Goal: Transaction & Acquisition: Purchase product/service

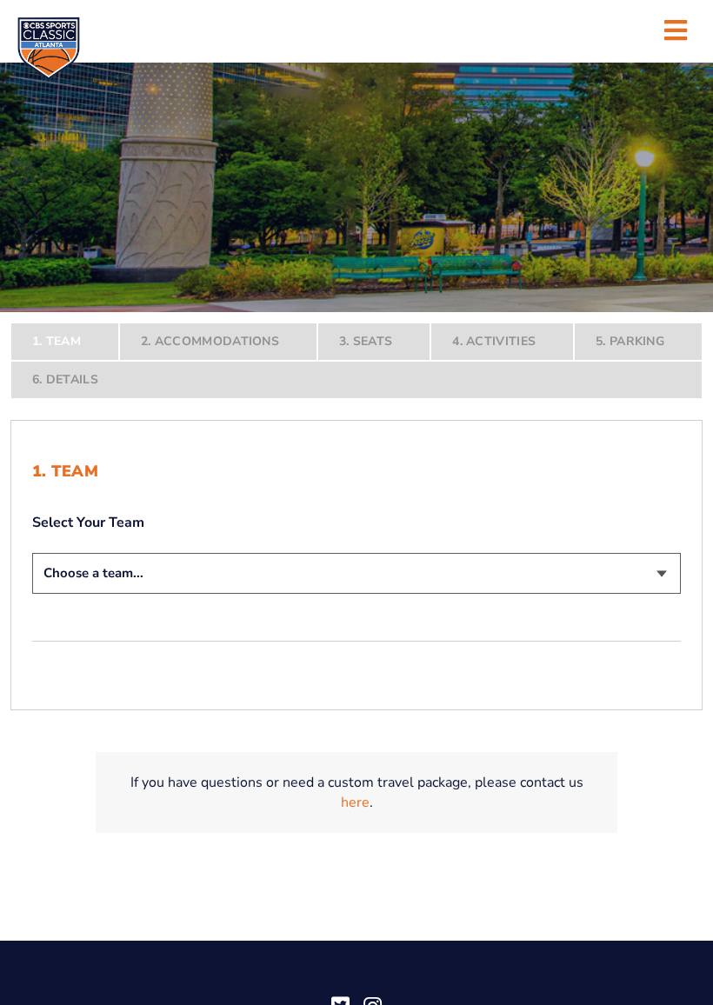
scroll to position [217, 0]
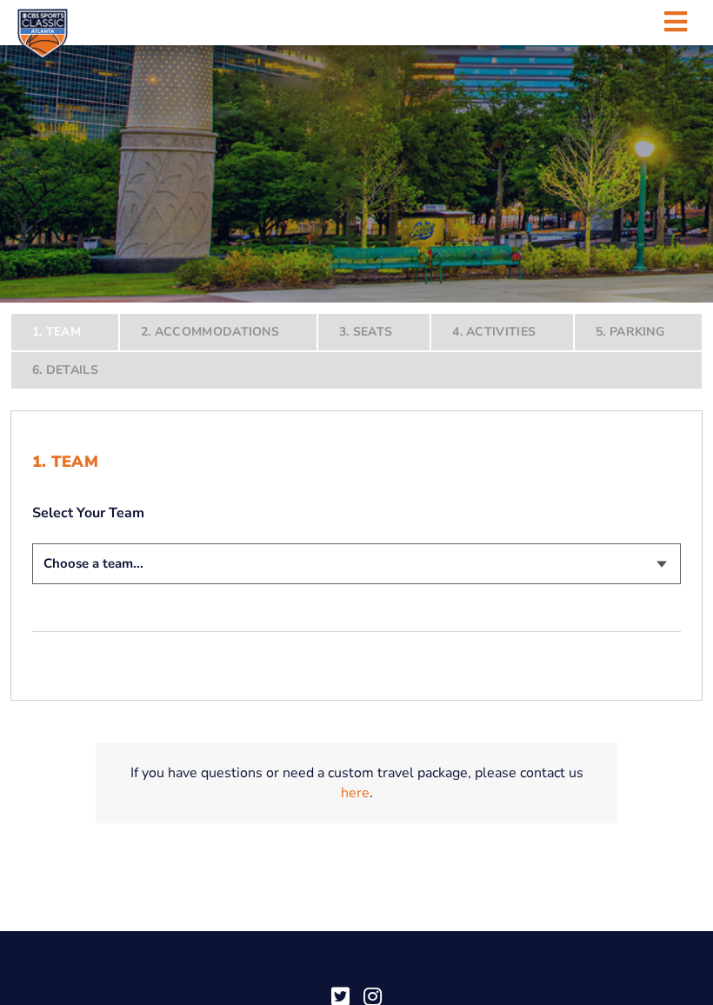
click at [662, 562] on select "Choose a team... Kentucky Wildcats Ohio State Buckeyes North Carolina Tar Heels…" at bounding box center [356, 563] width 649 height 41
select select "12956"
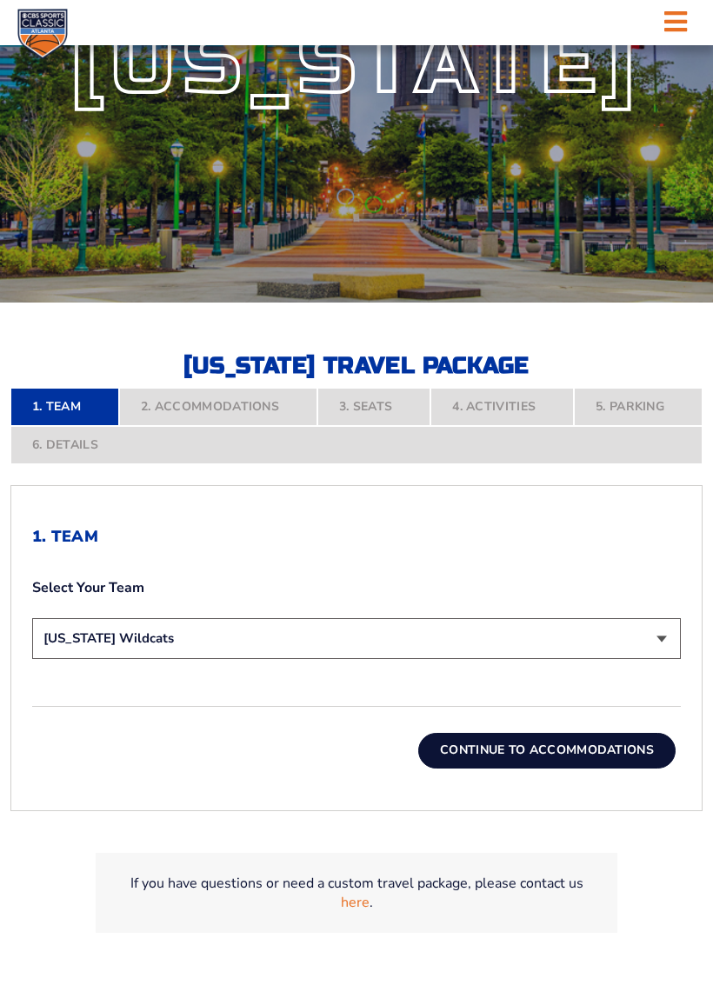
click at [538, 748] on button "Continue To Accommodations" at bounding box center [546, 750] width 257 height 35
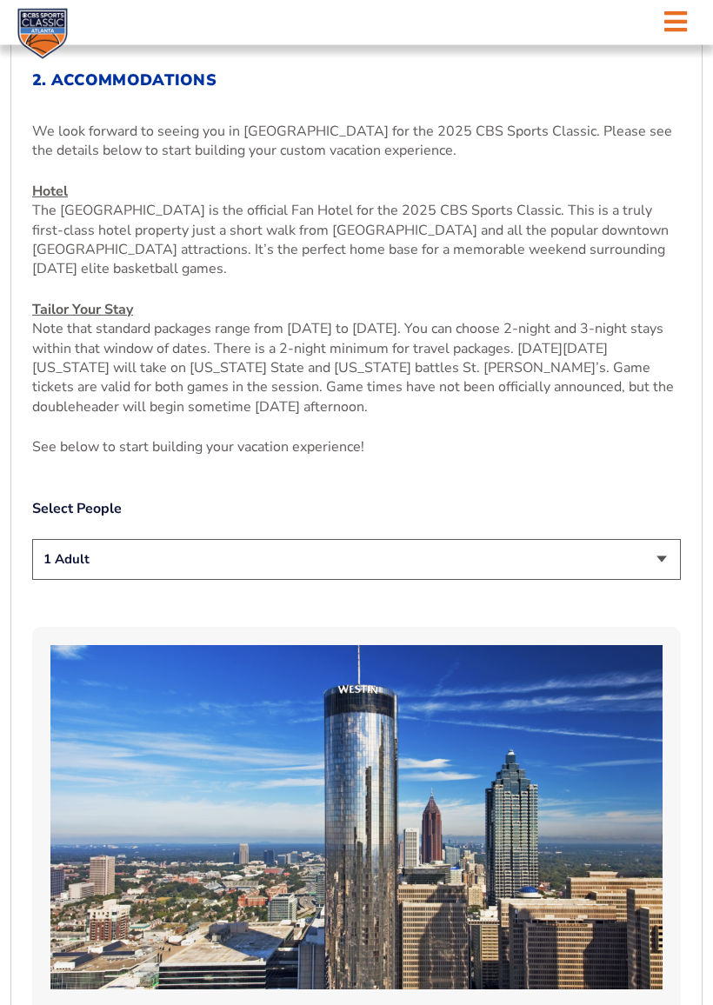
scroll to position [674, 0]
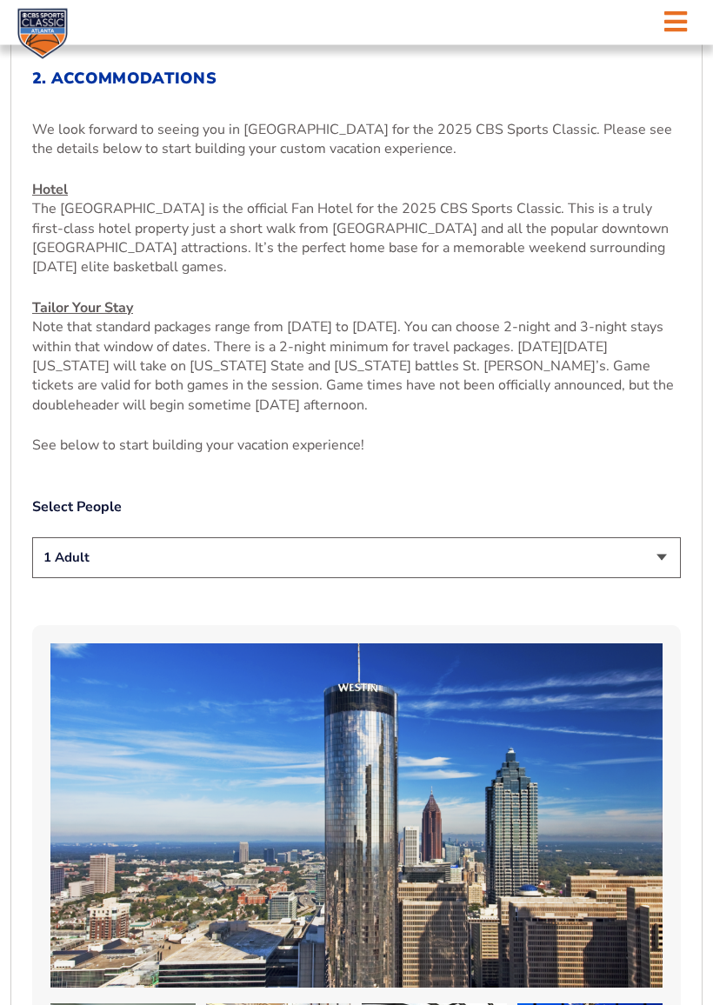
click at [654, 559] on select "1 Adult 2 Adults 3 Adults 4 Adults 2 Adults + 1 Child 2 Adults + 2 Children 2 A…" at bounding box center [356, 558] width 649 height 41
select select "2 Adults"
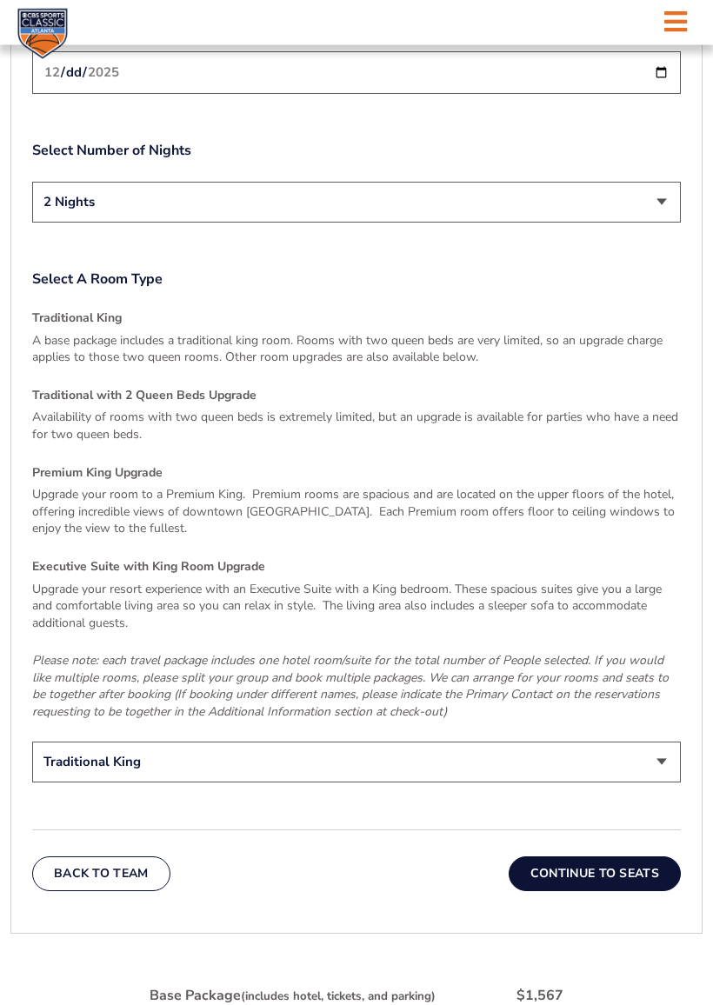
scroll to position [2329, 0]
click at [593, 857] on button "Continue To Seats" at bounding box center [595, 874] width 172 height 35
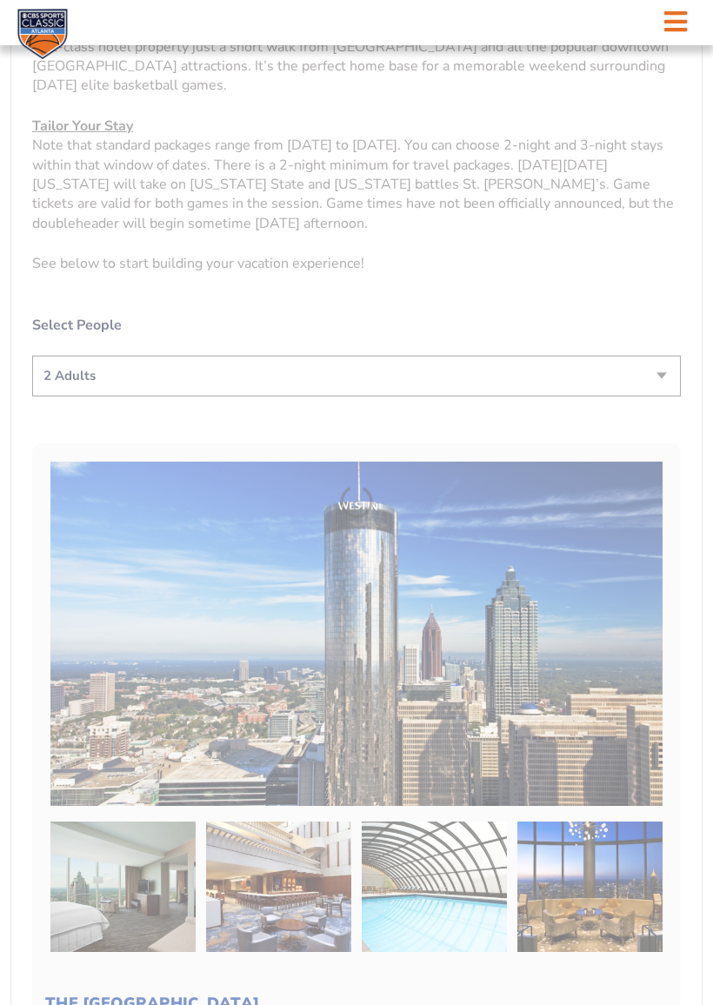
scroll to position [429, 0]
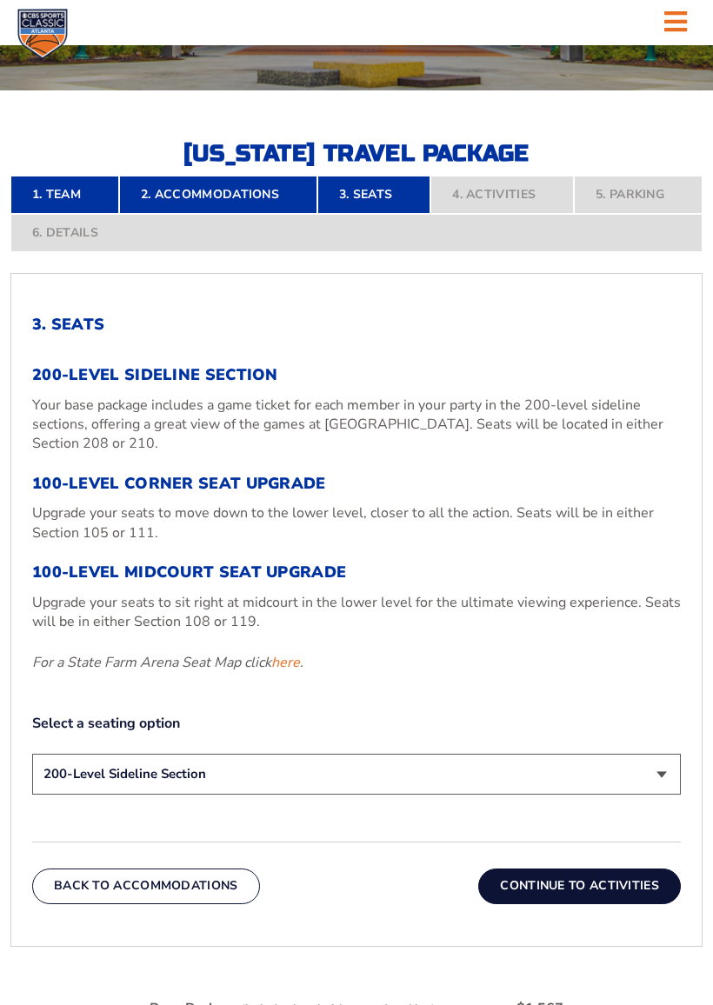
click at [130, 414] on p "Your base package includes a game ticket for each member in your party in the 2…" at bounding box center [356, 425] width 649 height 58
click at [563, 880] on button "Continue To Activities" at bounding box center [579, 886] width 203 height 35
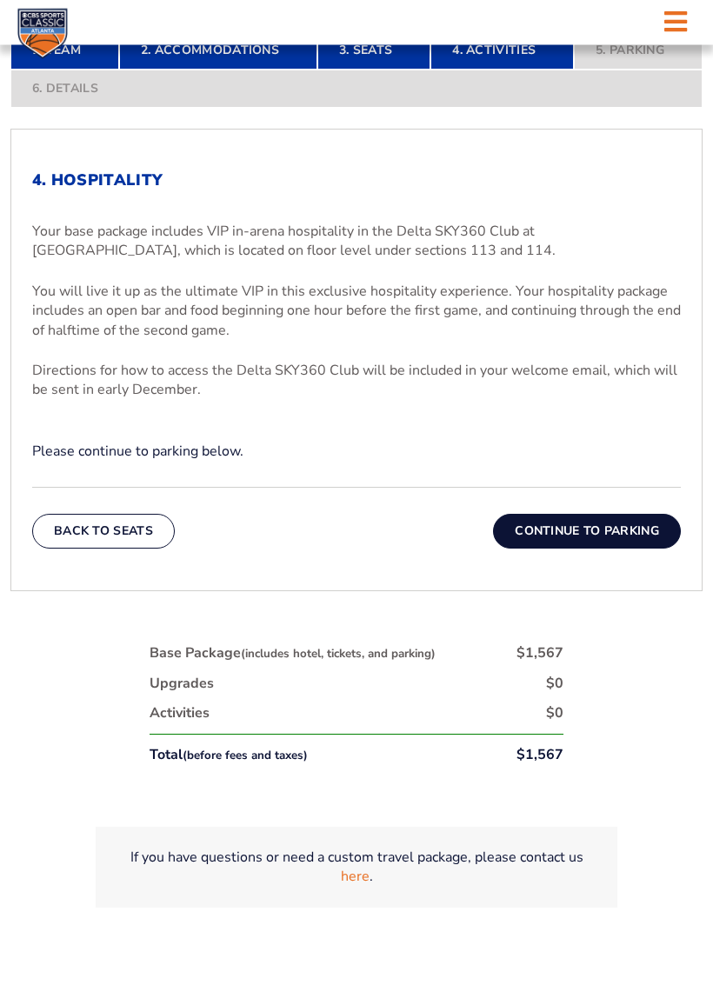
scroll to position [573, 0]
click at [584, 530] on button "Continue To Parking" at bounding box center [587, 531] width 188 height 35
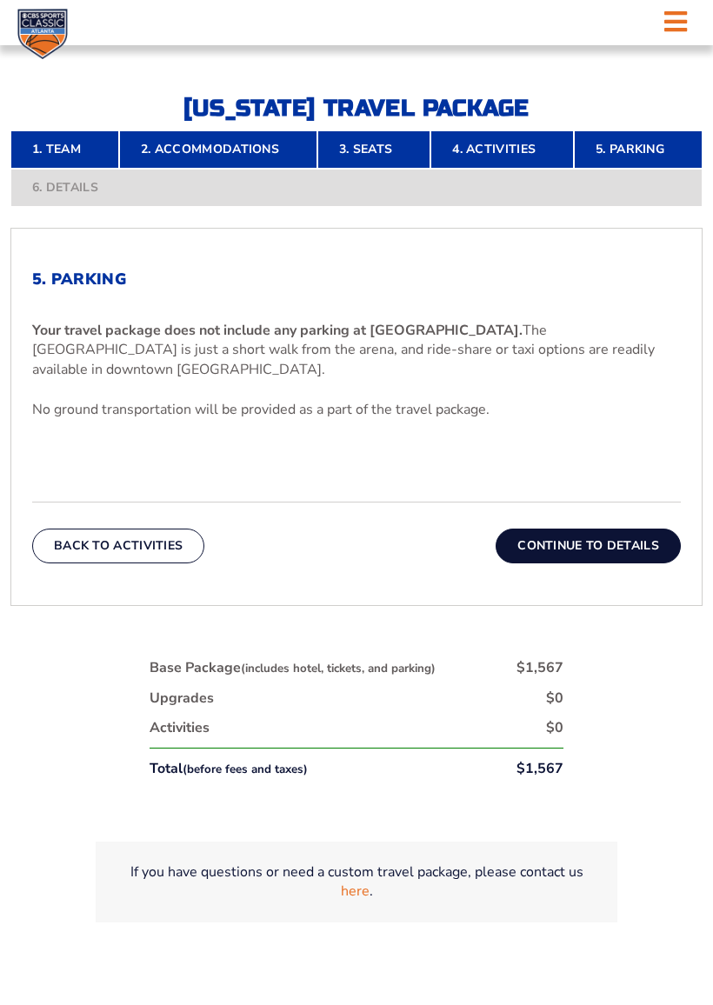
scroll to position [511, 0]
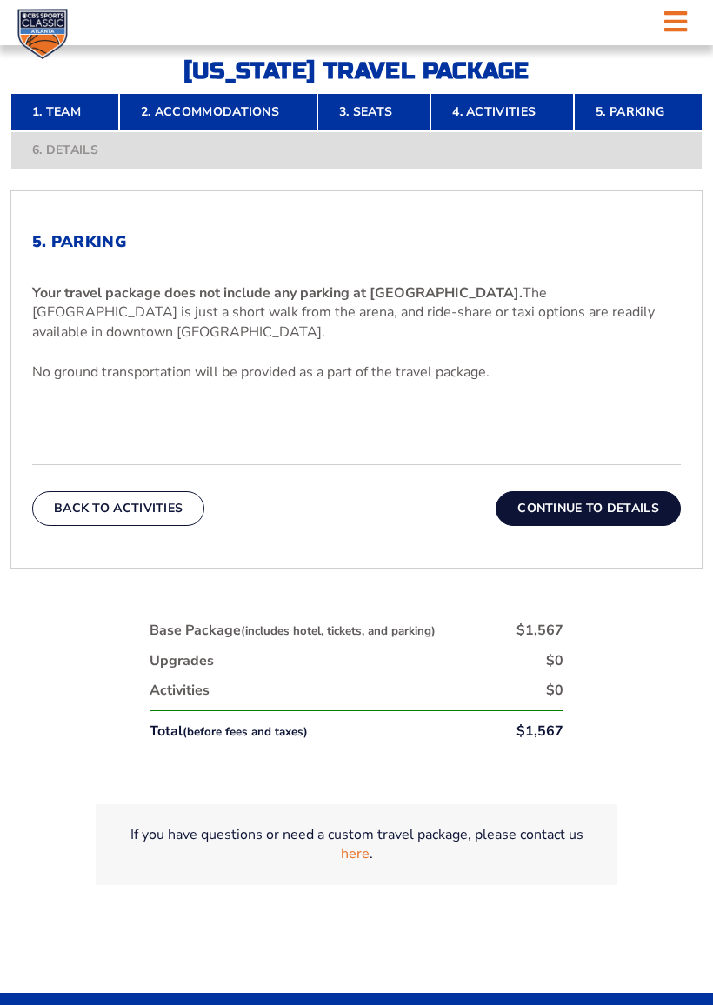
click at [590, 508] on button "Continue To Details" at bounding box center [588, 508] width 185 height 35
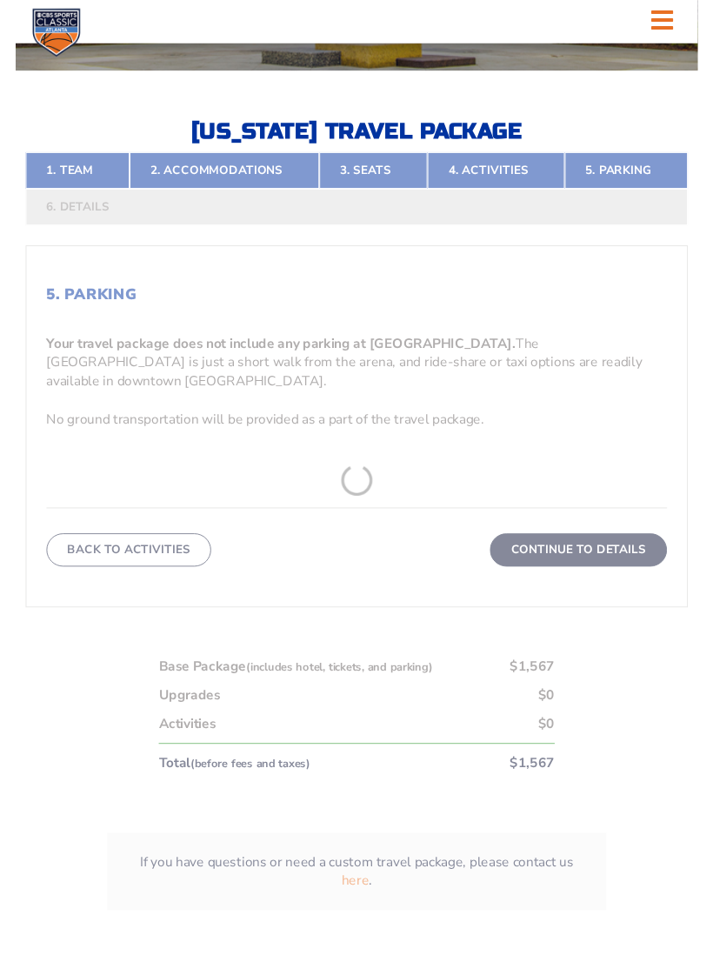
scroll to position [429, 0]
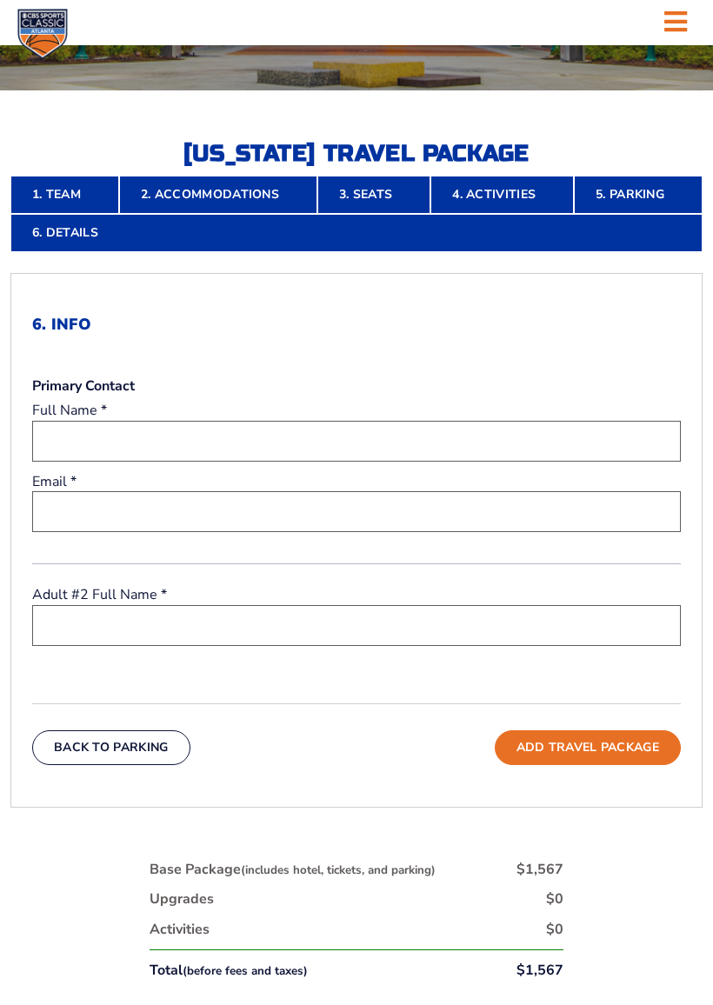
click at [232, 434] on input "text" at bounding box center [356, 441] width 649 height 41
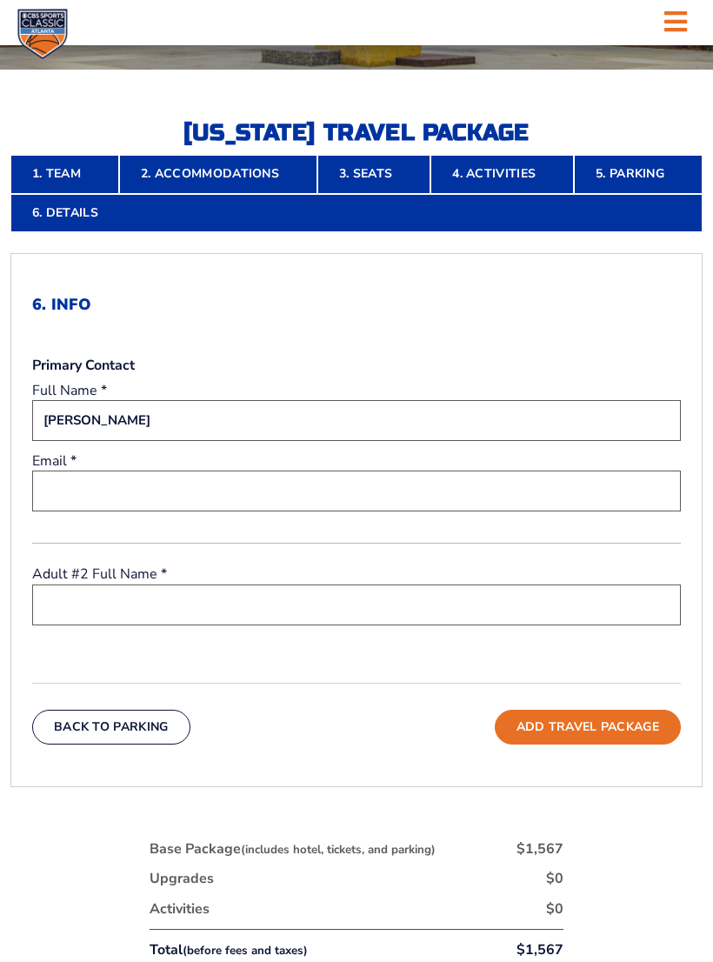
click at [263, 488] on input "email" at bounding box center [356, 490] width 649 height 41
click at [236, 420] on input "Janet" at bounding box center [356, 420] width 649 height 41
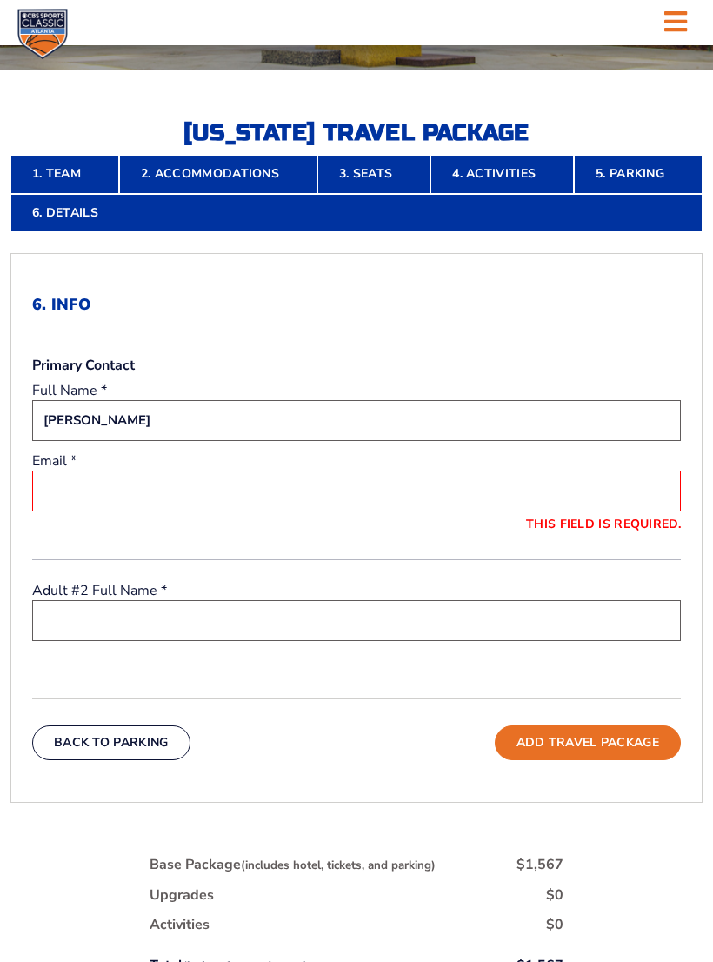
type input "[PERSON_NAME]"
click at [262, 489] on input "This field is required." at bounding box center [356, 490] width 649 height 41
type input "[EMAIL_ADDRESS][DOMAIN_NAME]"
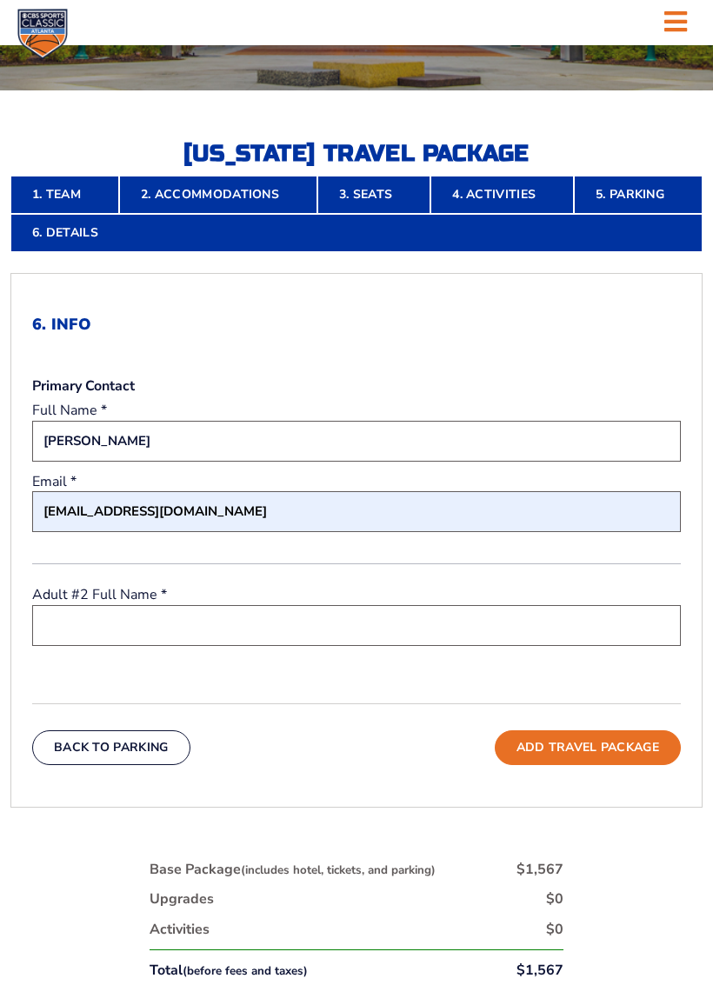
click at [287, 625] on input "text" at bounding box center [356, 625] width 649 height 41
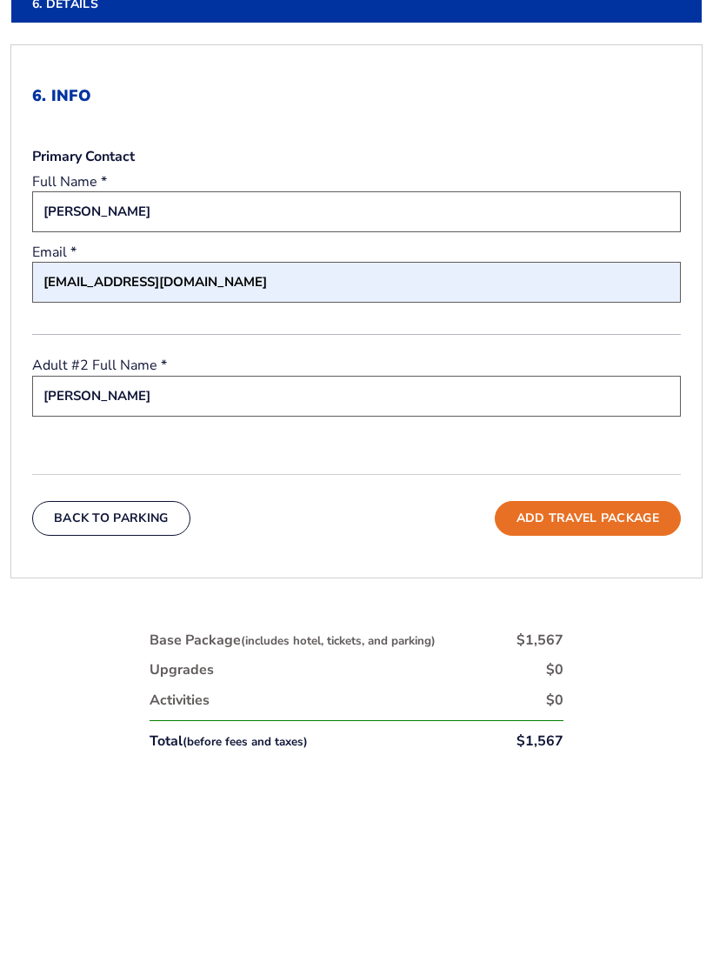
type input "[PERSON_NAME]"
click at [582, 710] on button "Add Travel Package" at bounding box center [588, 727] width 186 height 35
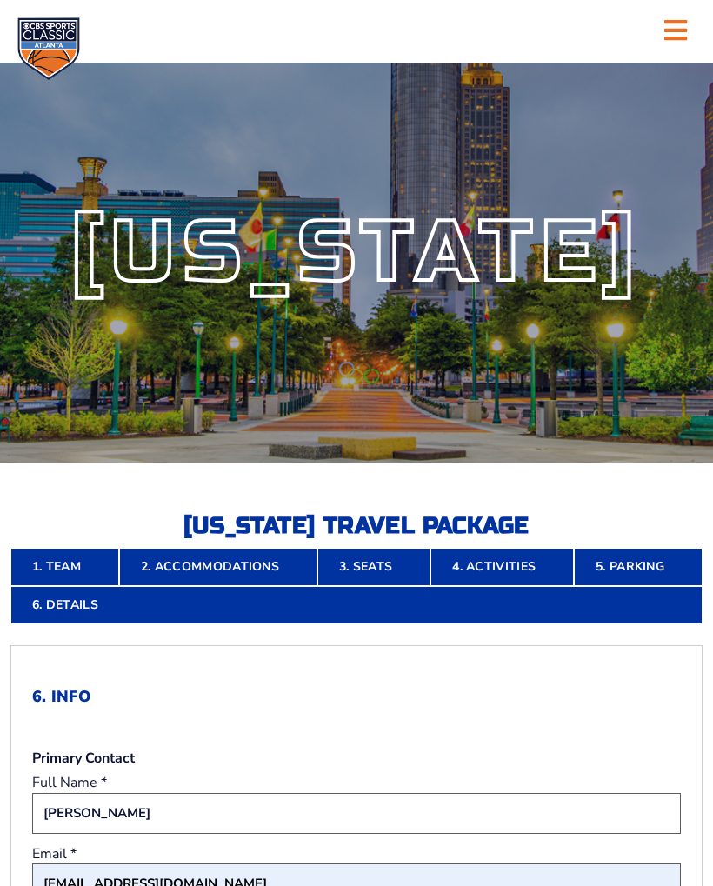
scroll to position [686, 0]
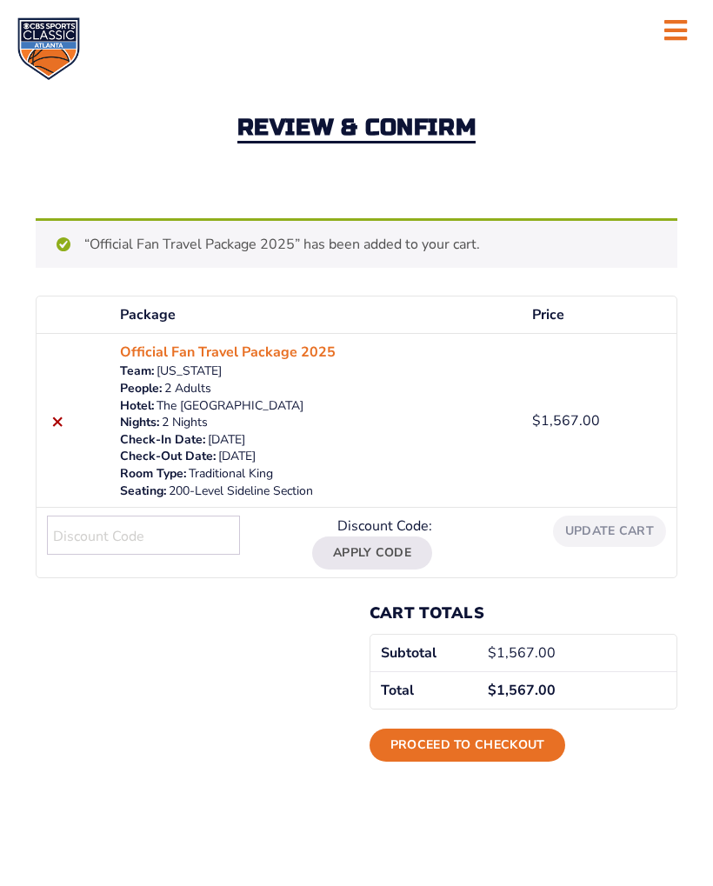
click at [470, 742] on link "Proceed to checkout" at bounding box center [468, 745] width 197 height 33
click at [446, 743] on link "Proceed to checkout" at bounding box center [468, 745] width 197 height 33
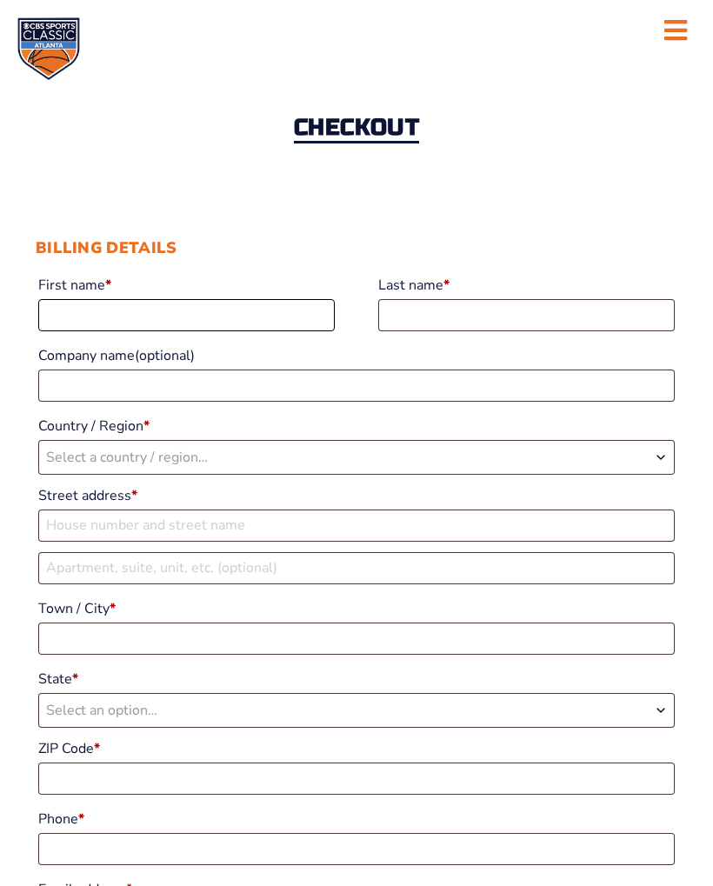
click at [218, 319] on input "First name *" at bounding box center [186, 315] width 297 height 32
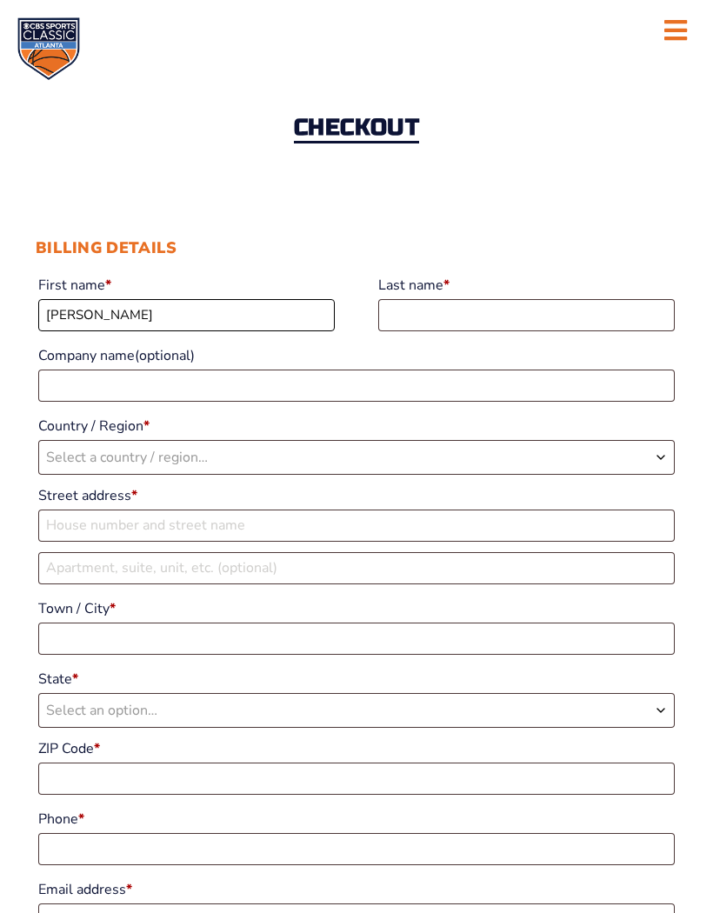
type input "Janet"
click at [466, 311] on input "Last name *" at bounding box center [526, 315] width 297 height 32
type input "d"
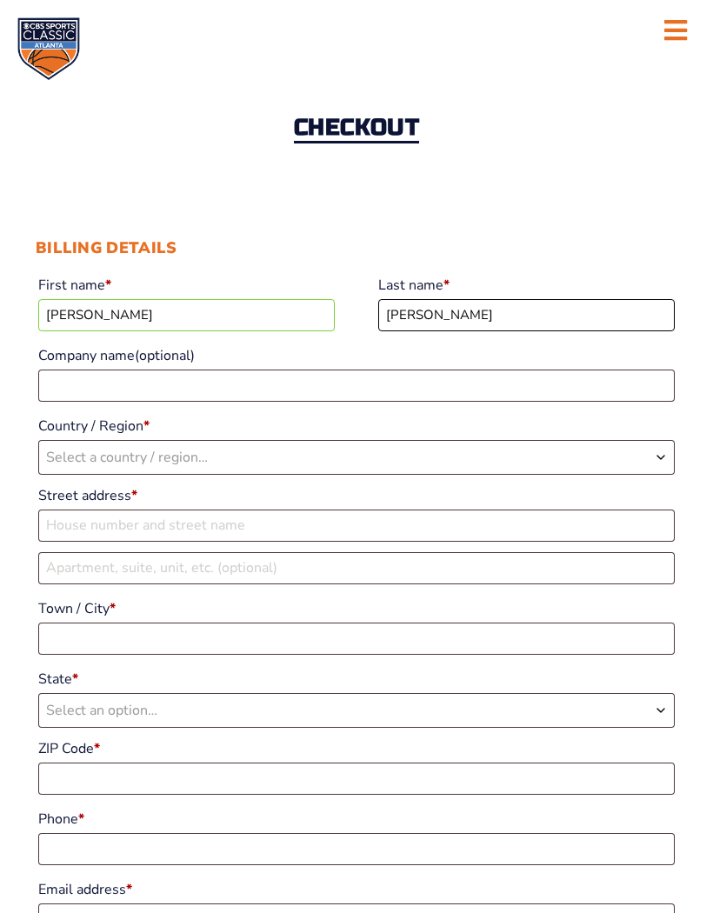
type input "Dickison"
click at [294, 468] on span "Select a country / region…" at bounding box center [356, 457] width 635 height 33
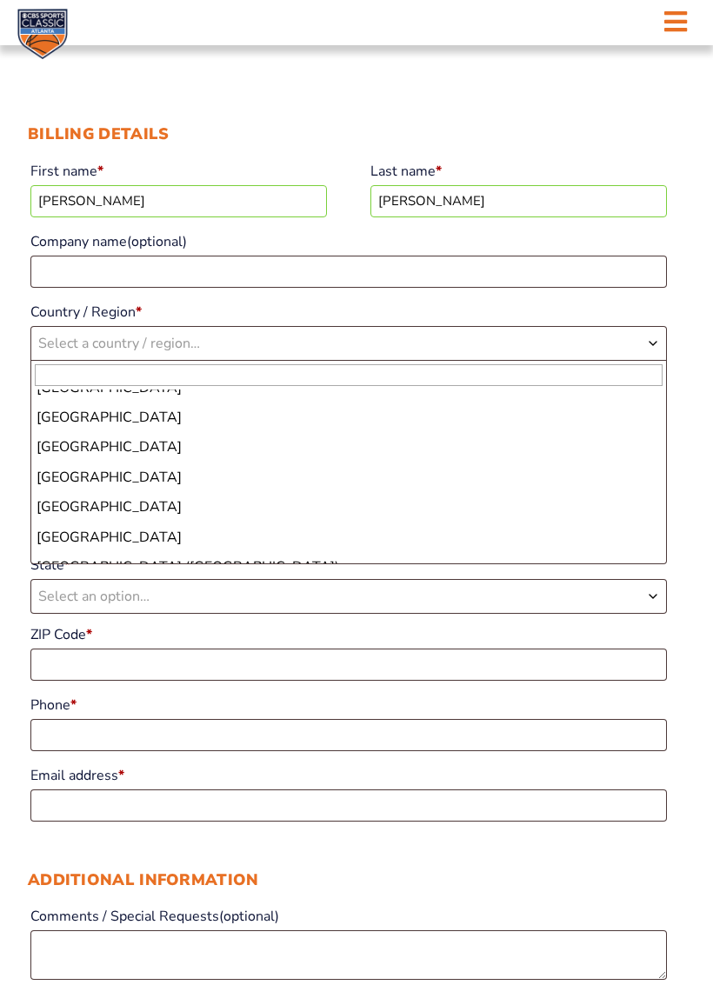
scroll to position [6806, 0]
select select "US"
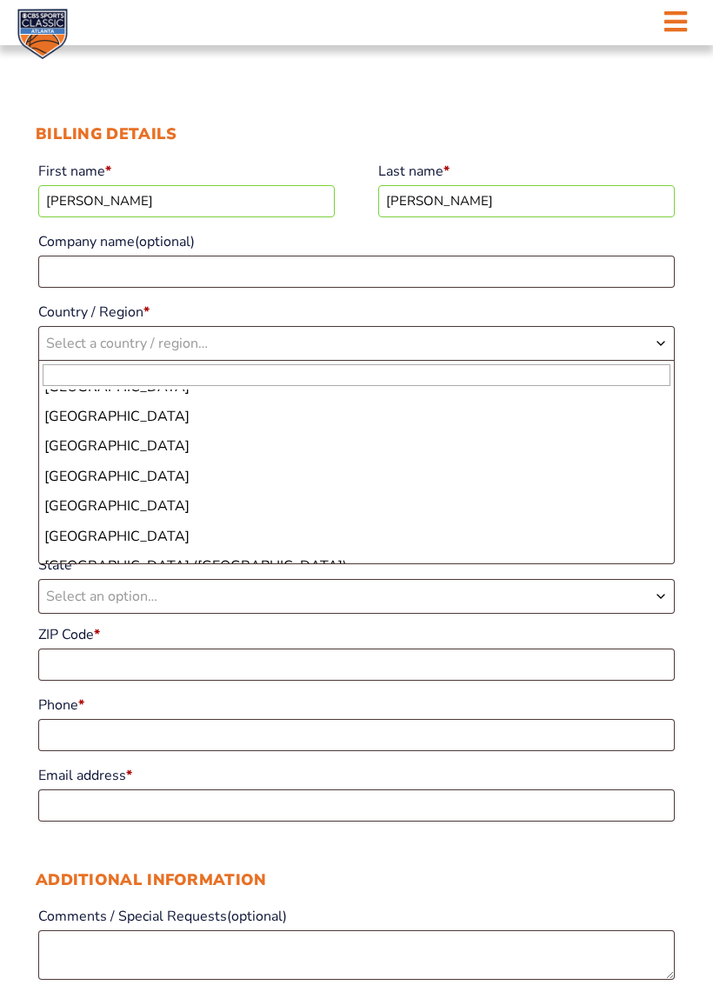
select select "US"
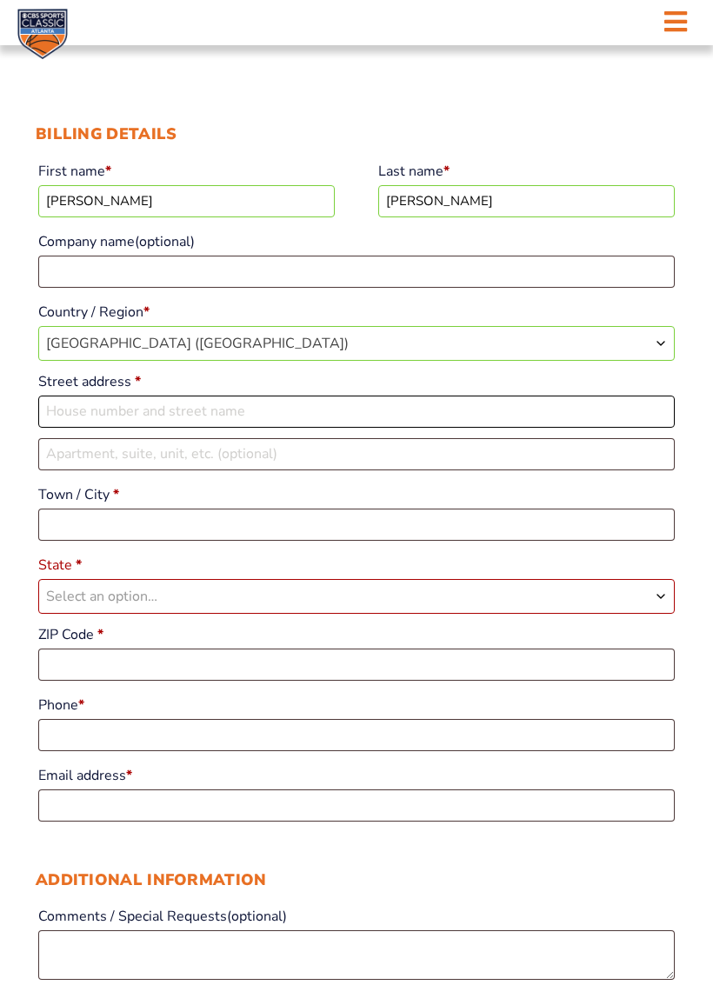
click at [210, 420] on input "Street address *" at bounding box center [356, 412] width 637 height 32
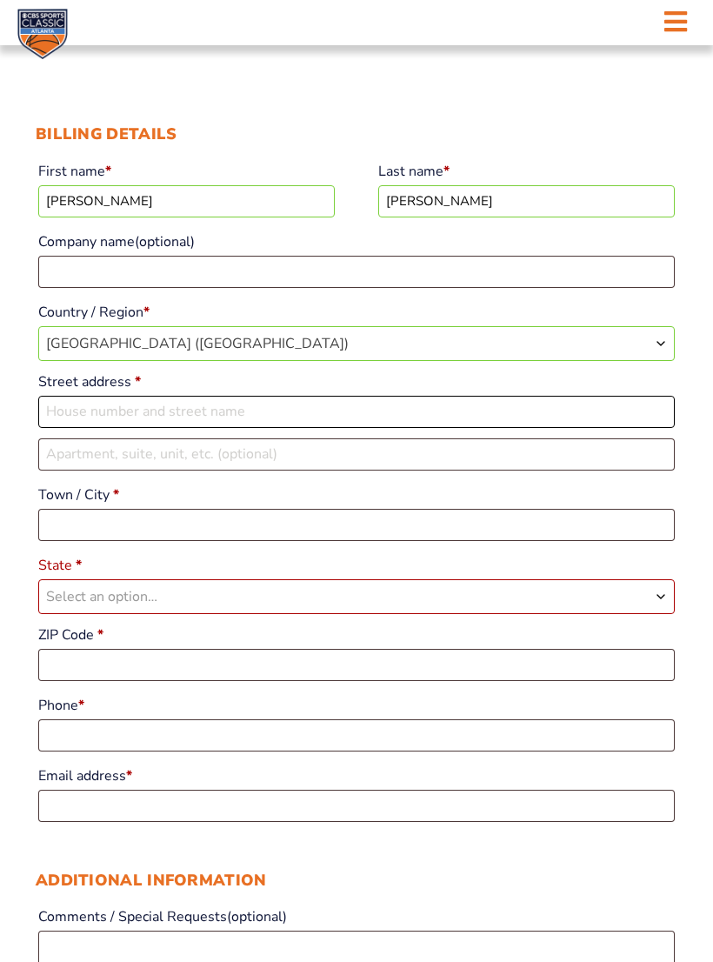
type input "50 Biltmore Dr"
type input "Bluffton"
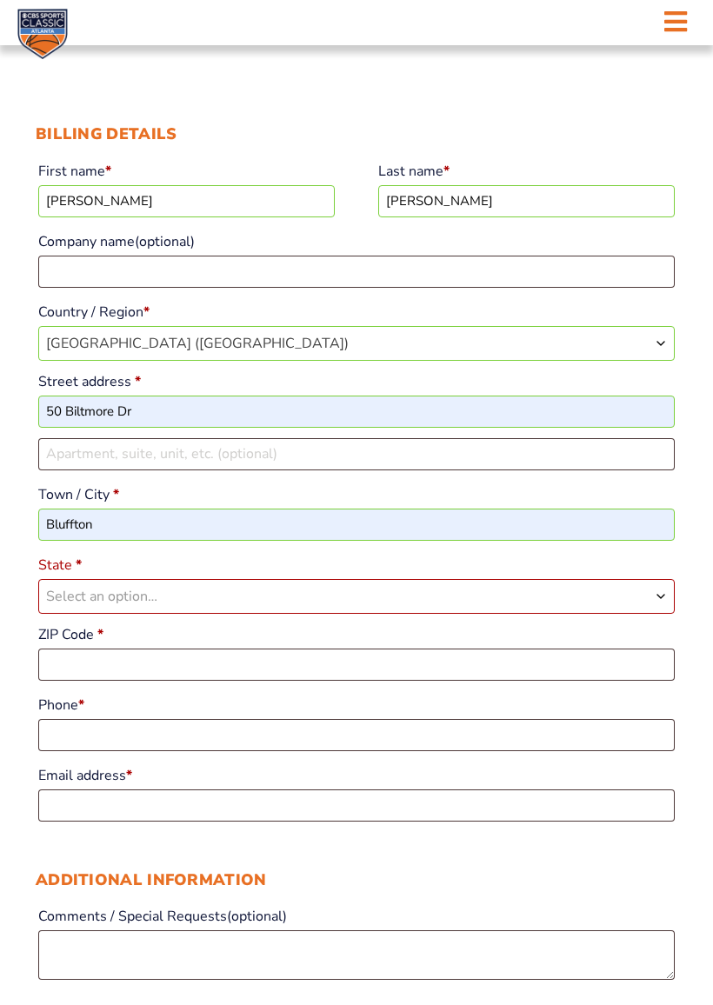
select select "SC"
type input "29909"
type input "dickisonjan52@gmail.com"
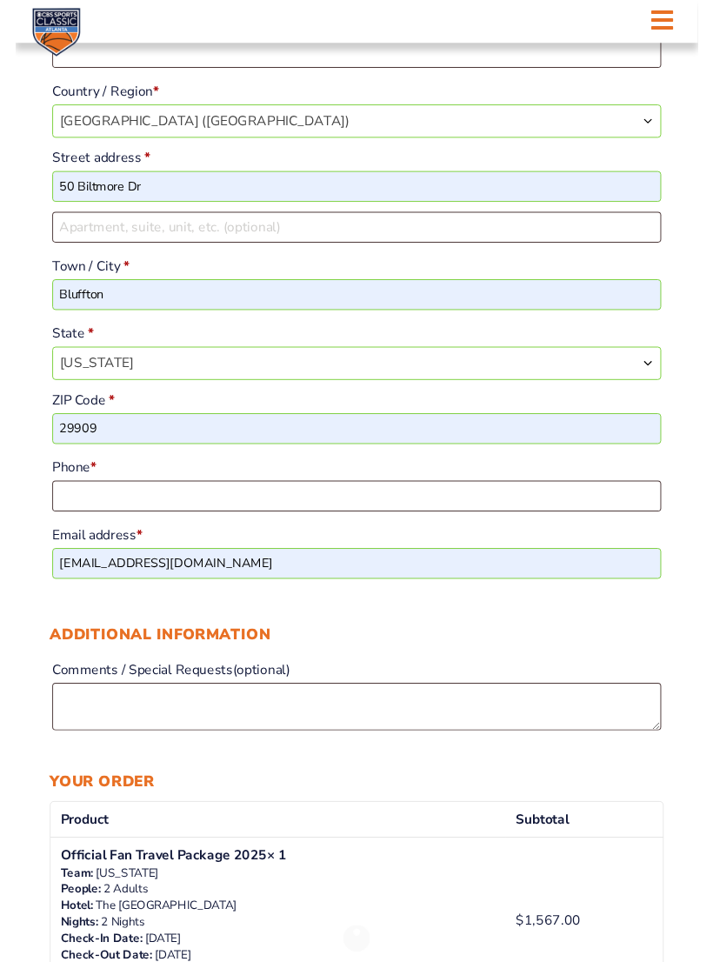
scroll to position [335, 0]
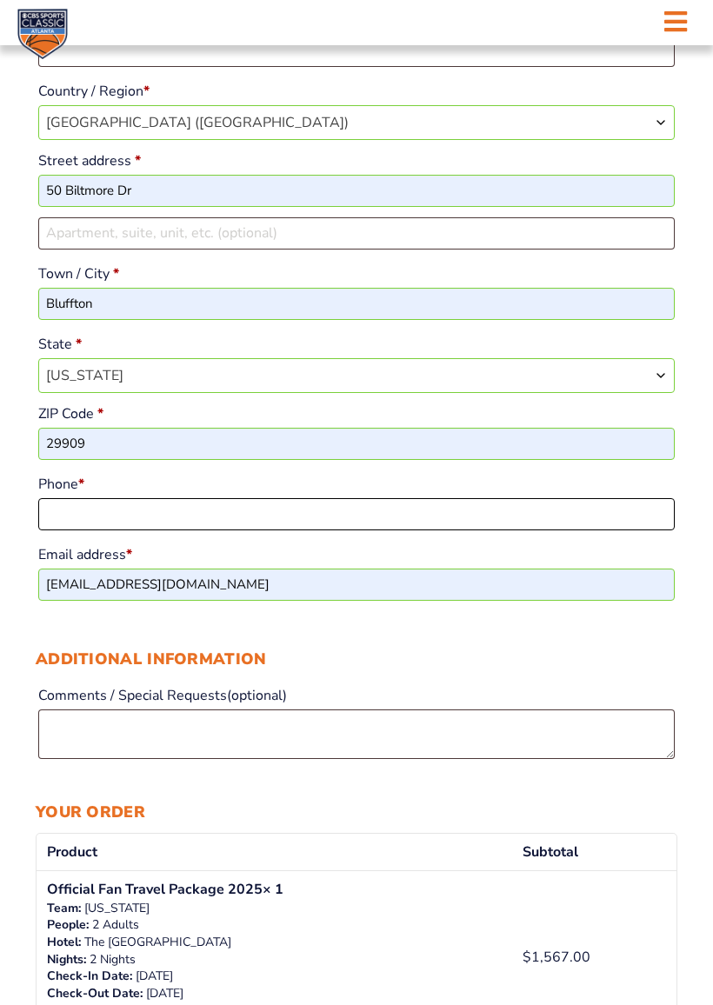
click at [295, 527] on input "Phone *" at bounding box center [356, 514] width 637 height 32
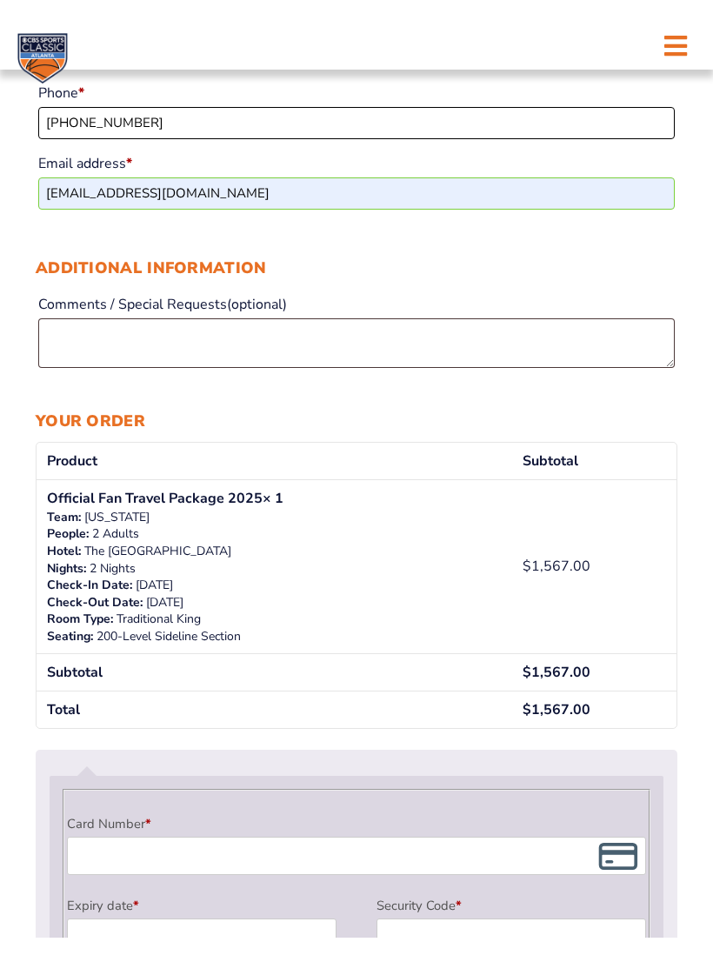
scroll to position [718, 0]
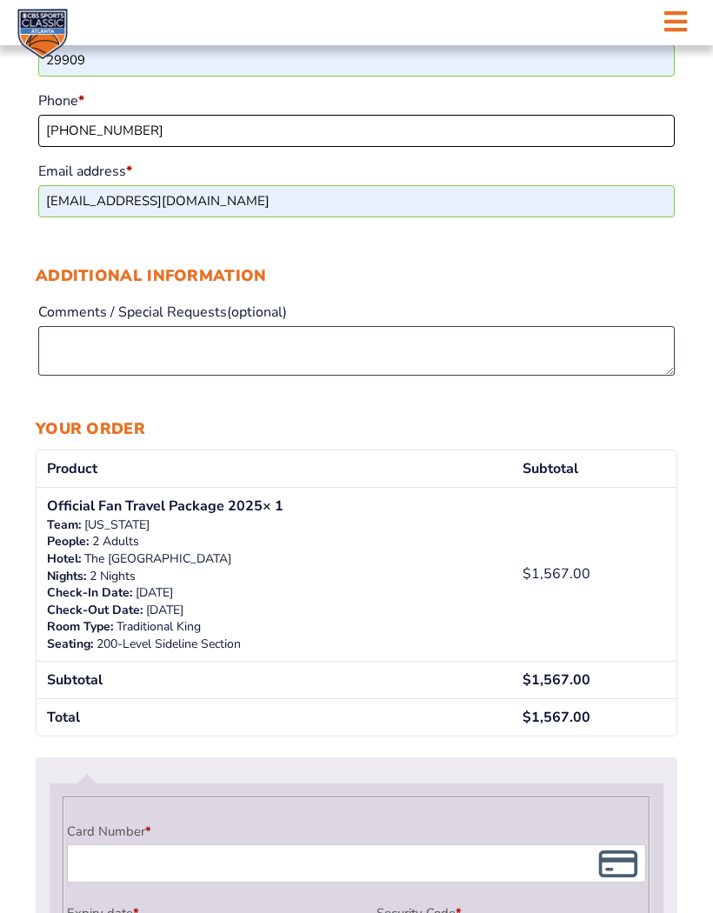
type input "(270) 7929050"
click at [260, 352] on textarea "Comments / Special Requests (optional)" at bounding box center [356, 351] width 637 height 50
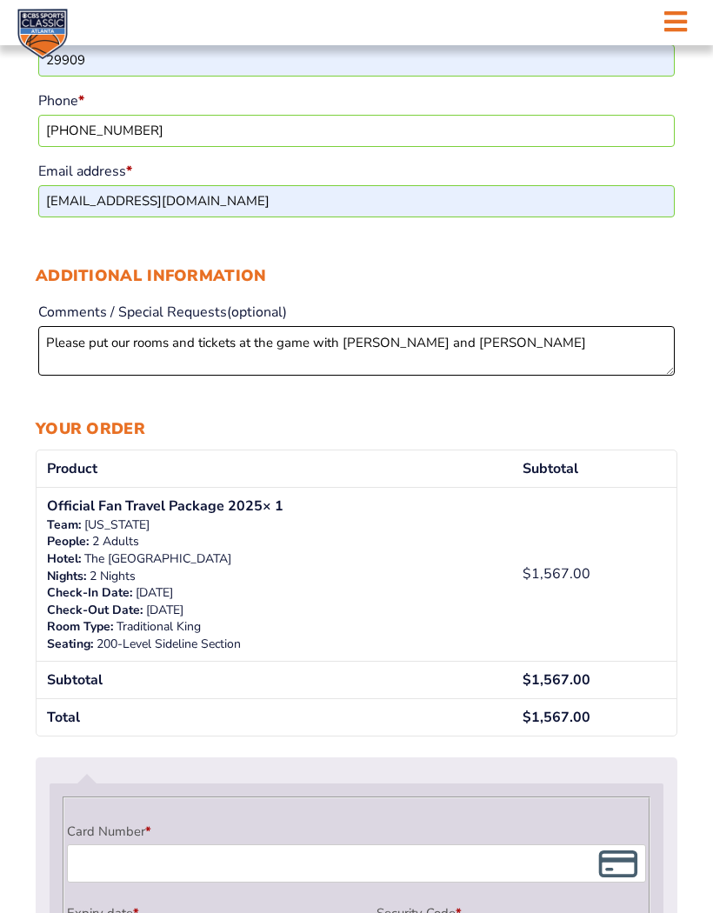
click at [366, 356] on textarea "Please put our rooms and tickets at the game with Neil and Vanessa Stewart" at bounding box center [356, 351] width 637 height 50
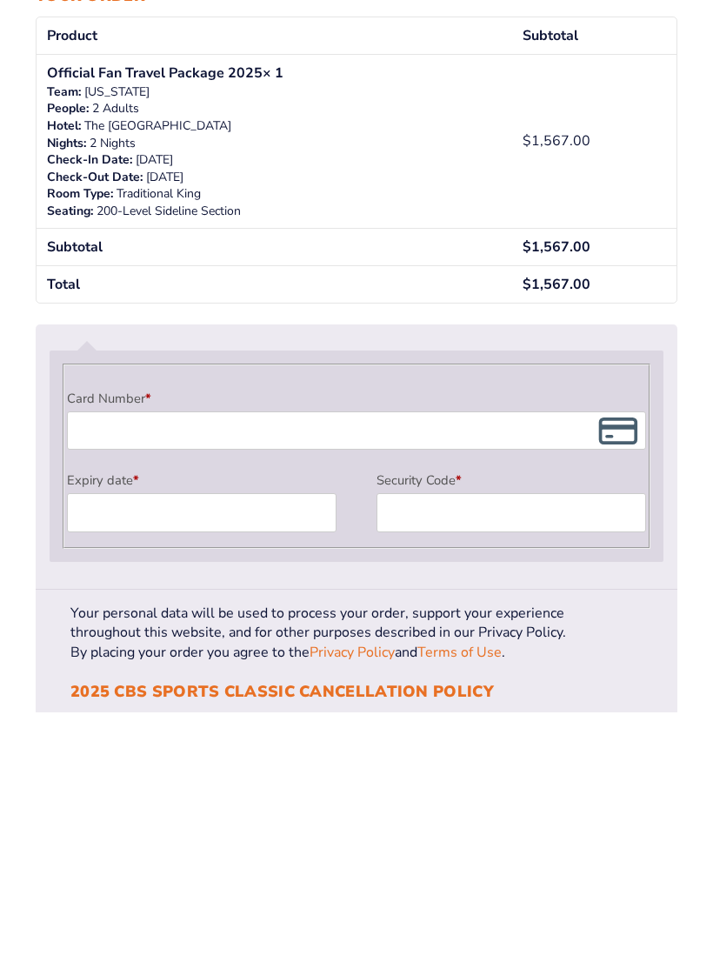
scroll to position [903, 0]
type textarea "Please put our rooms and tickets at the game with Neil Dickison and Vanessa Ste…"
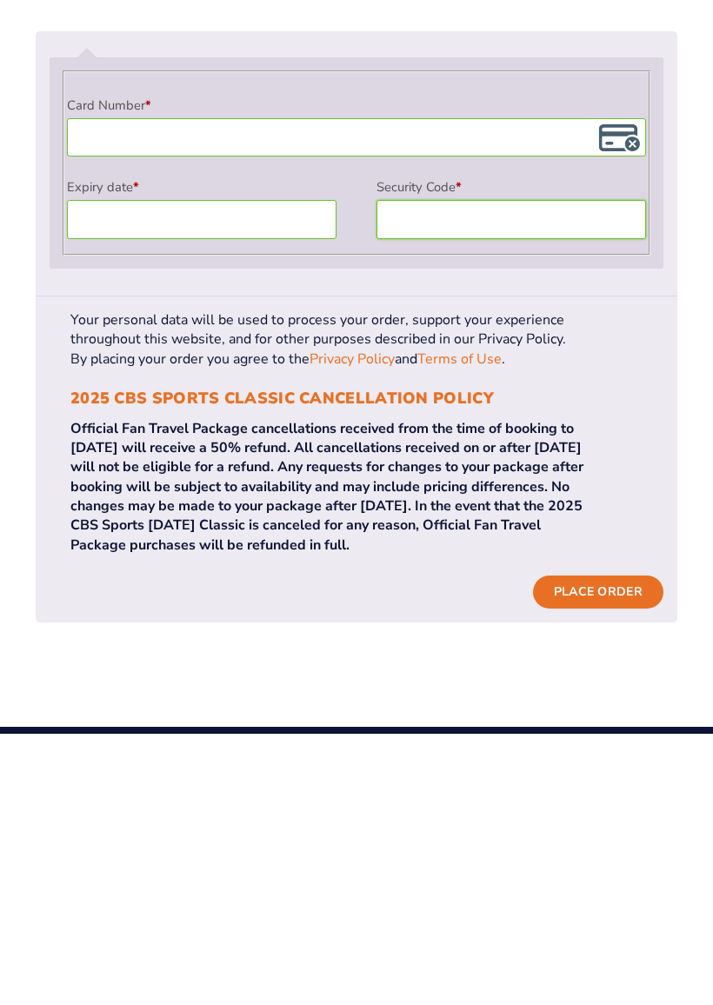
scroll to position [1426, 0]
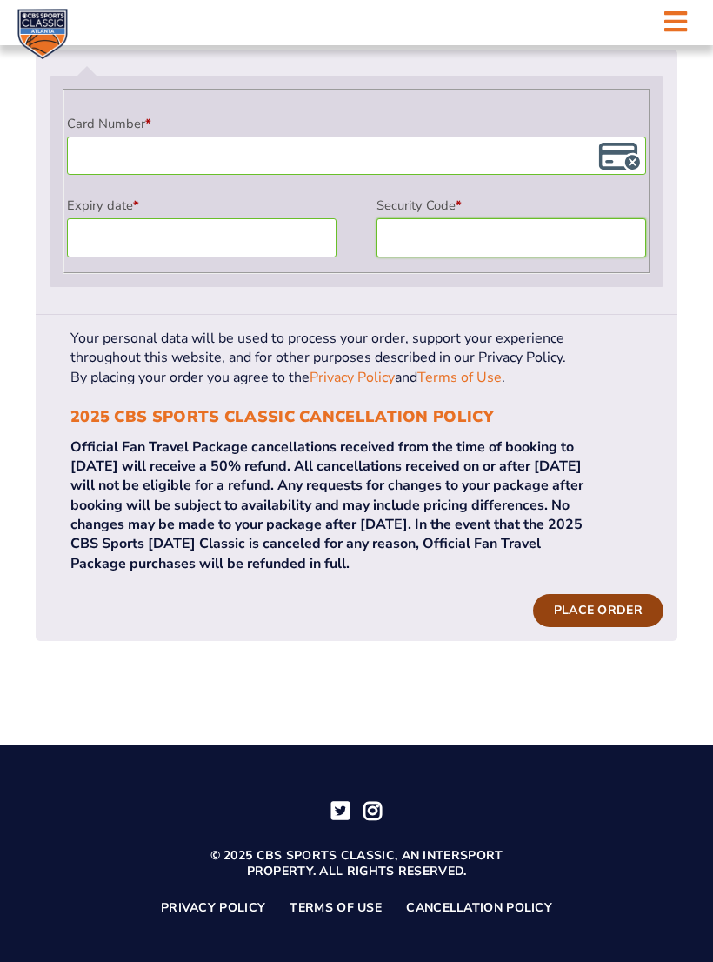
click at [586, 627] on button "Place order" at bounding box center [598, 610] width 130 height 33
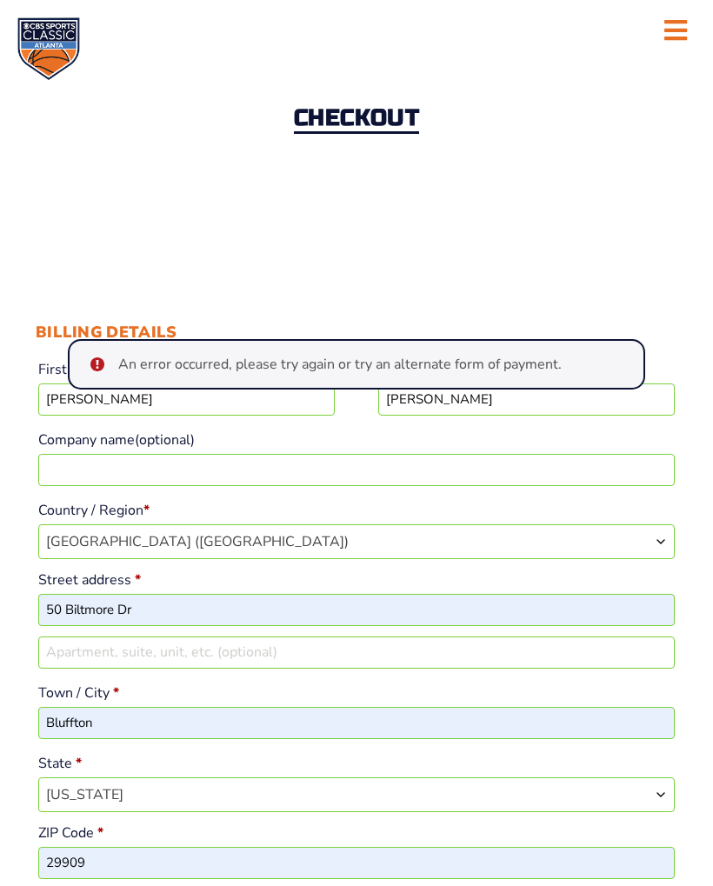
scroll to position [0, 0]
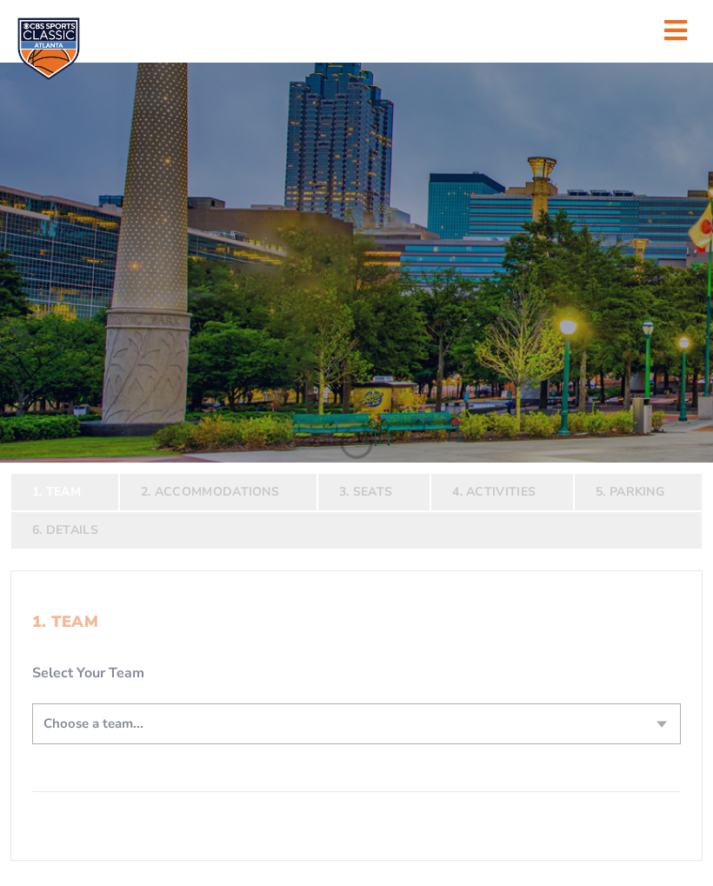
scroll to position [-369, 0]
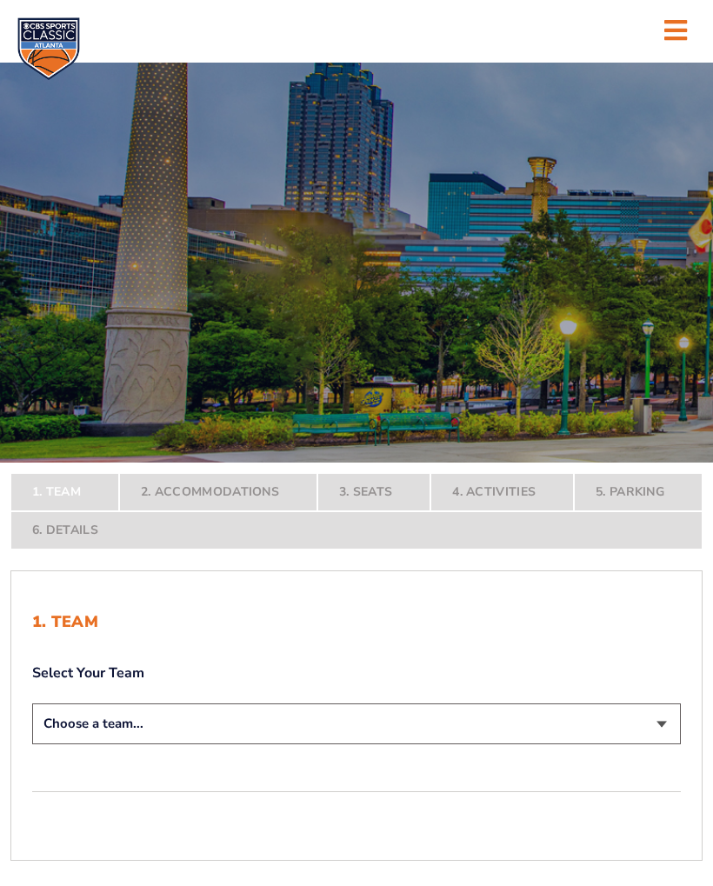
click at [663, 729] on select "Choose a team... [US_STATE] Wildcats [US_STATE] State Buckeyes [US_STATE] Tar H…" at bounding box center [356, 723] width 649 height 41
select select "12956"
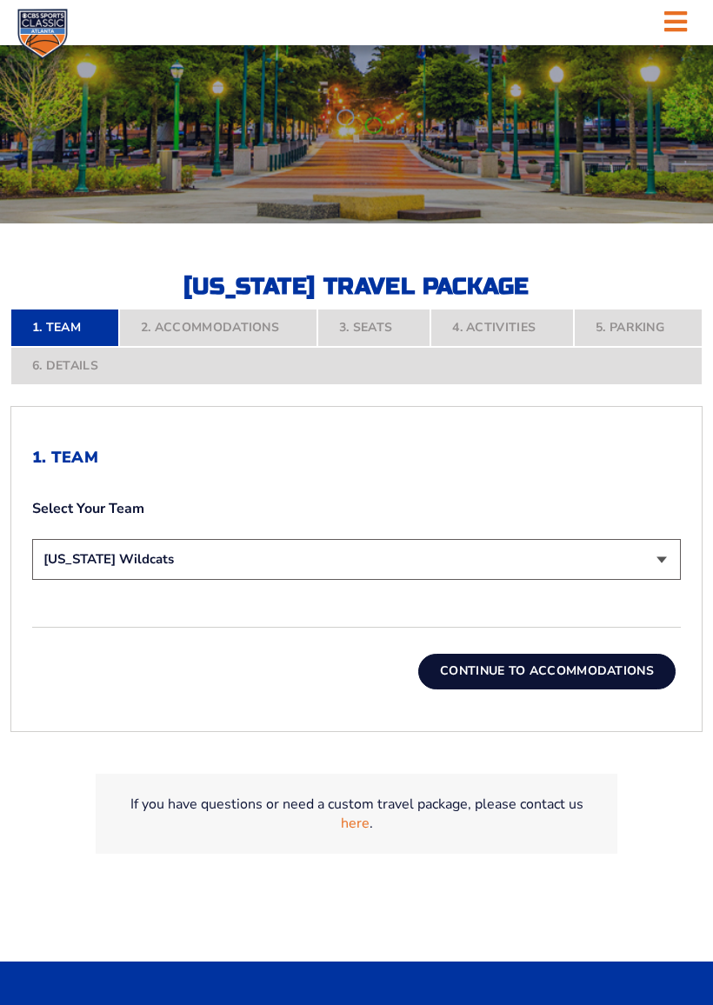
scroll to position [312, 0]
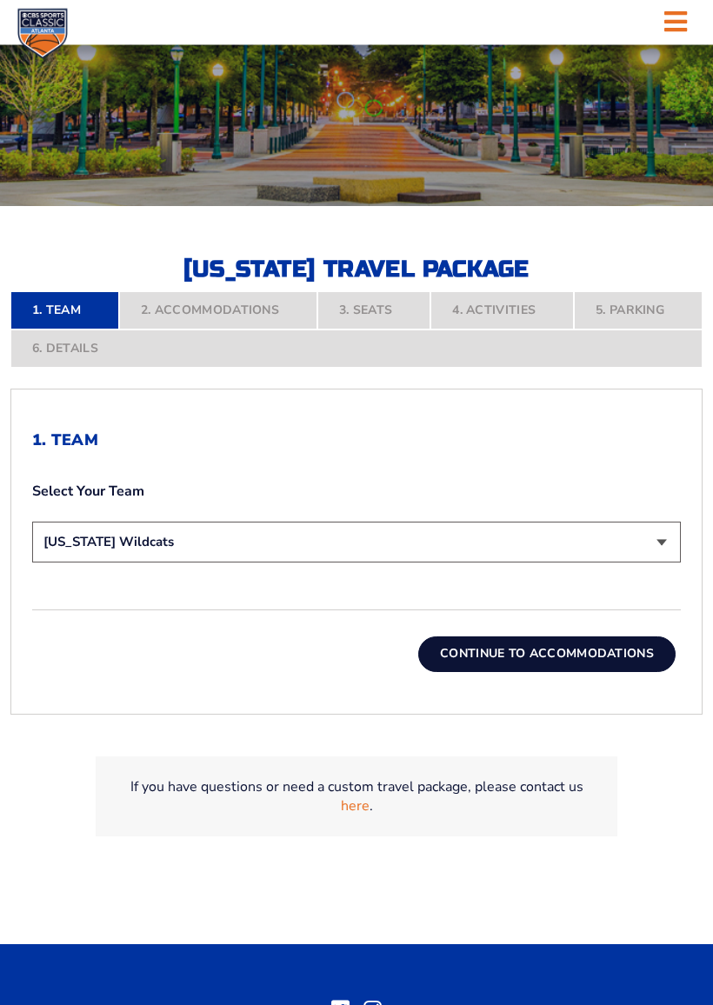
click at [530, 659] on button "Continue To Accommodations" at bounding box center [546, 654] width 257 height 35
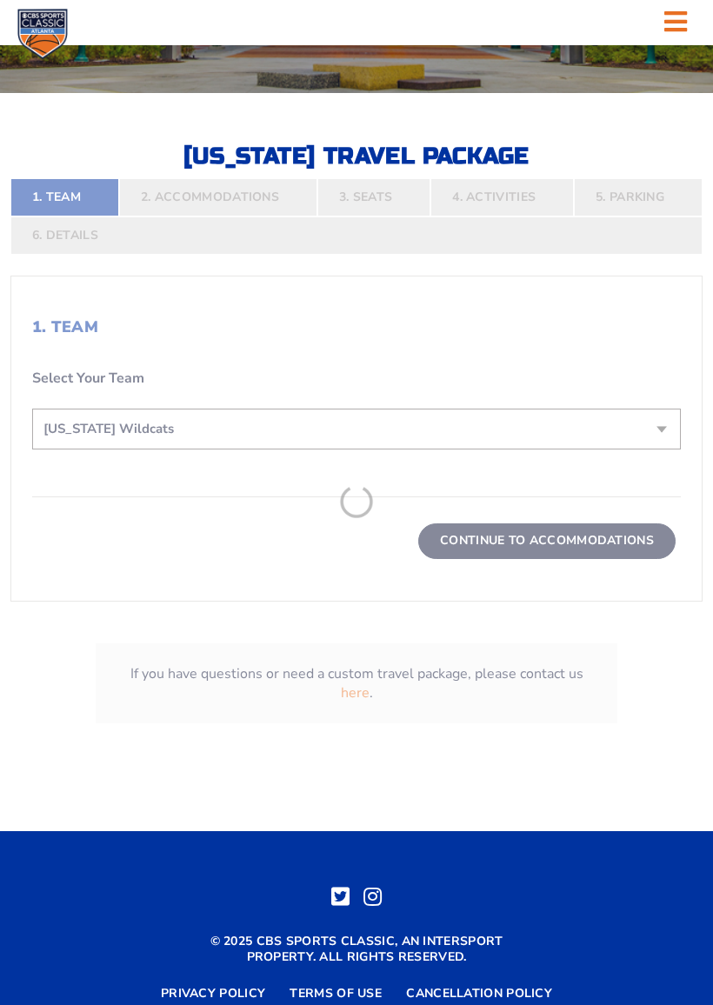
scroll to position [429, 0]
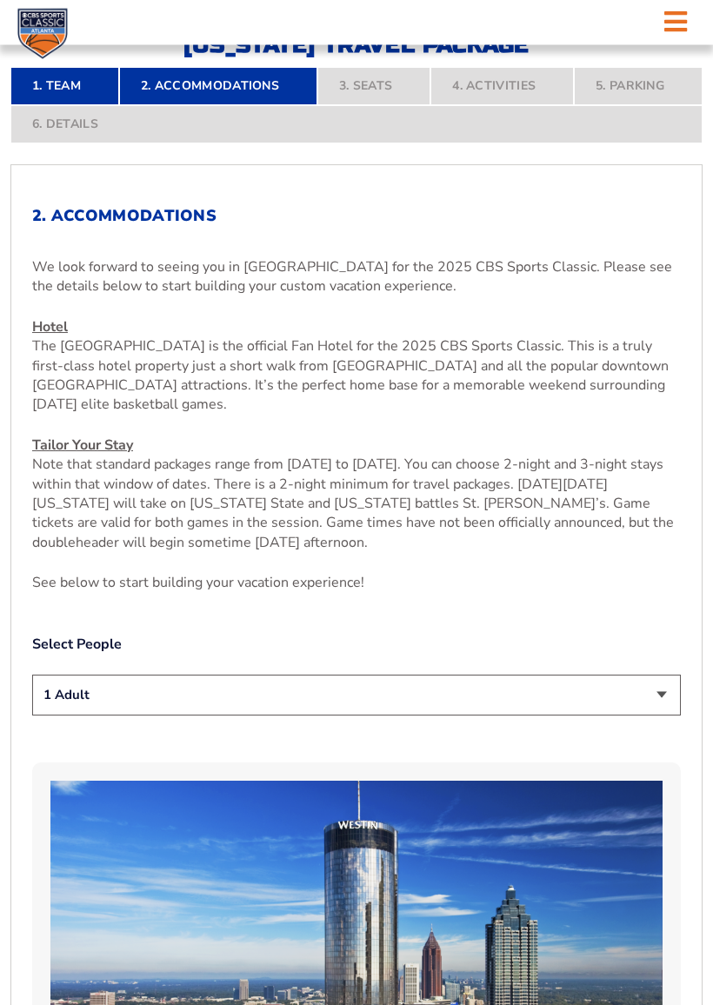
click at [655, 698] on select "1 Adult 2 Adults 3 Adults 4 Adults 2 Adults + 1 Child 2 Adults + 2 Children 2 A…" at bounding box center [356, 696] width 649 height 41
select select "2 Adults"
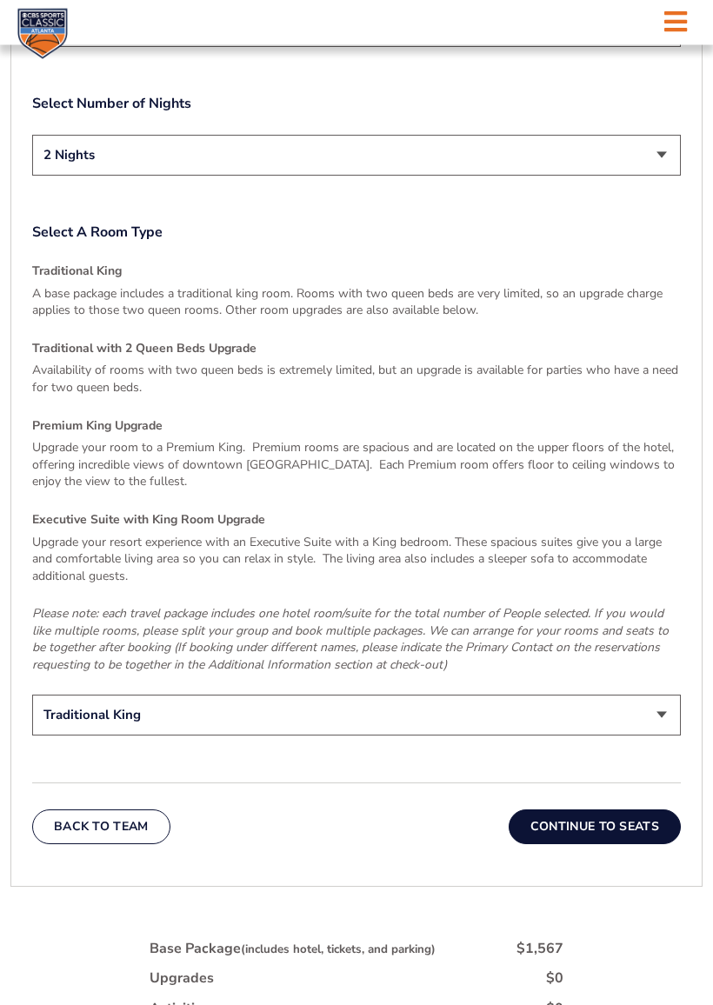
scroll to position [2376, 0]
click at [571, 810] on button "Continue To Seats" at bounding box center [595, 827] width 172 height 35
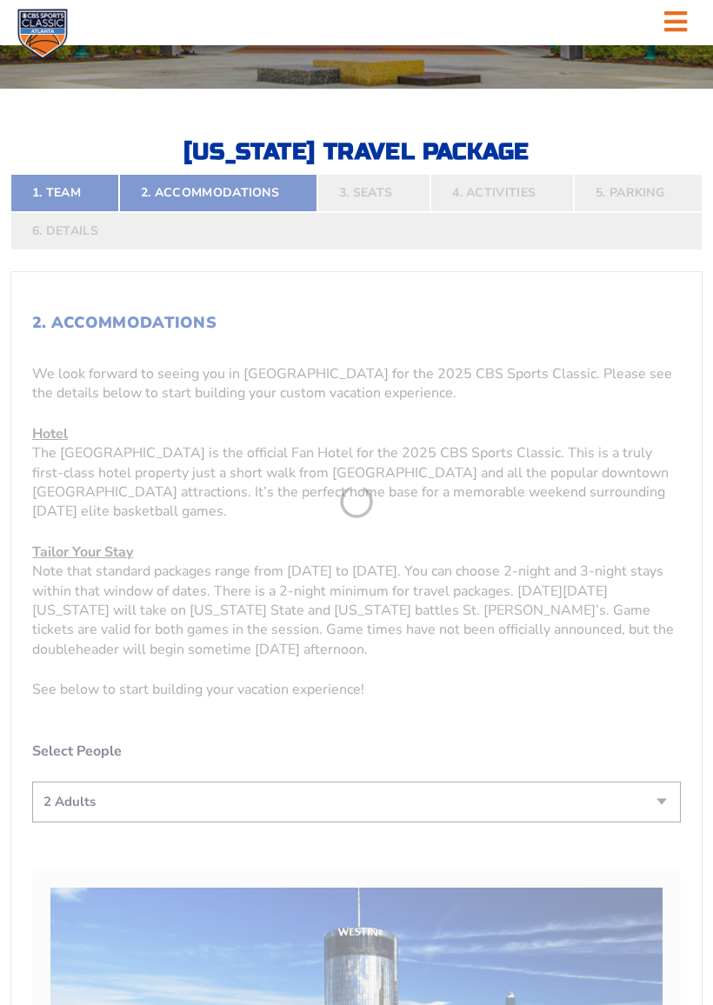
scroll to position [429, 0]
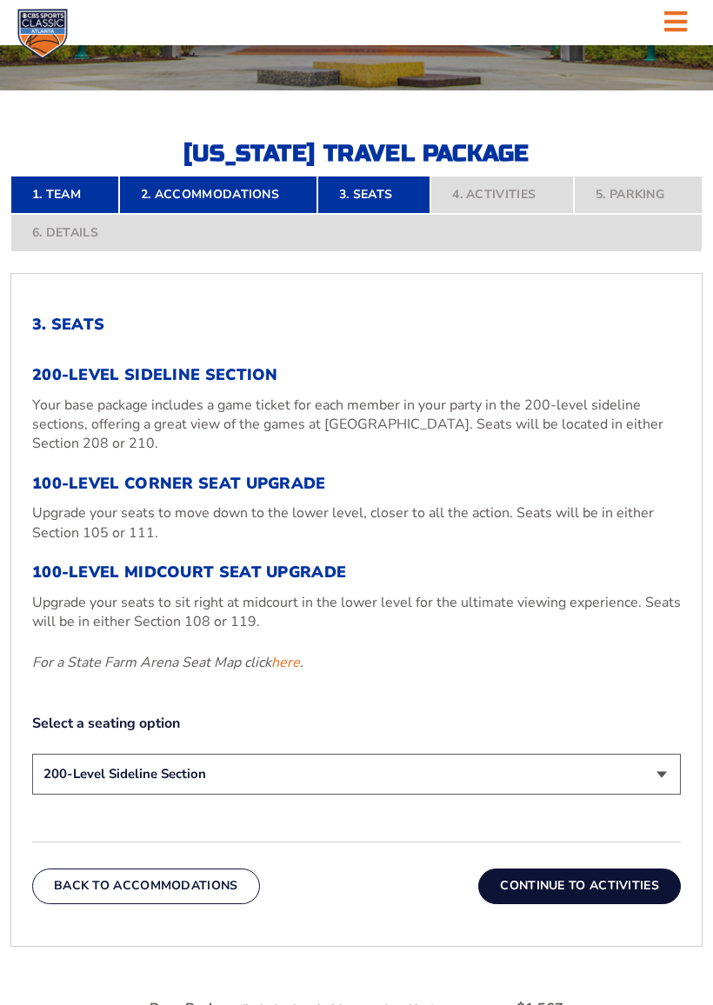
click at [560, 883] on button "Continue To Activities" at bounding box center [579, 886] width 203 height 35
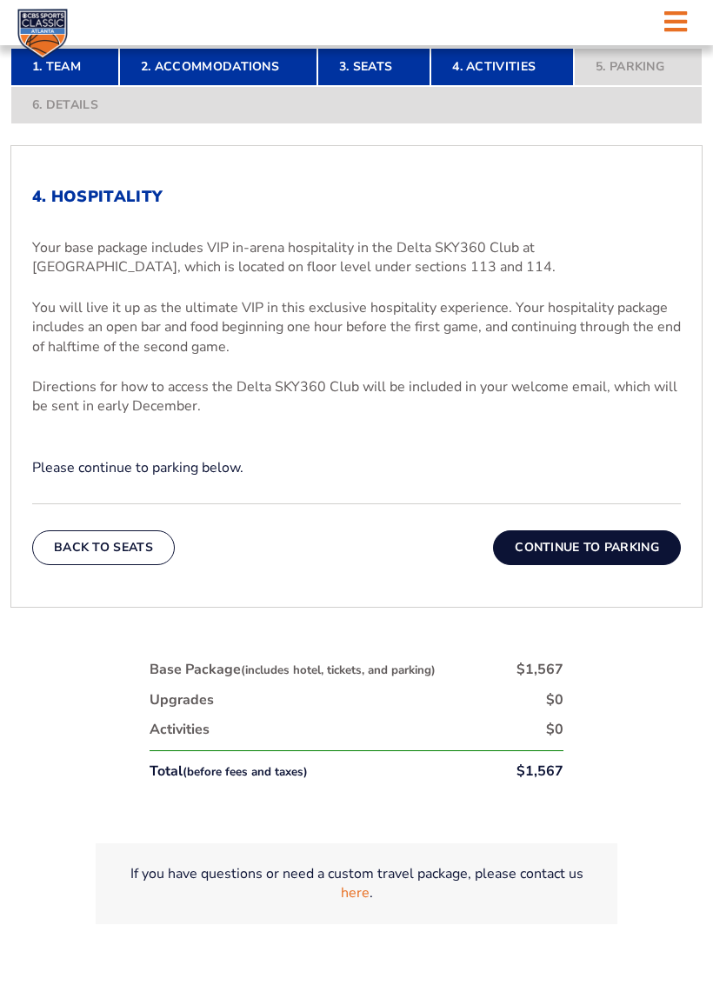
scroll to position [558, 0]
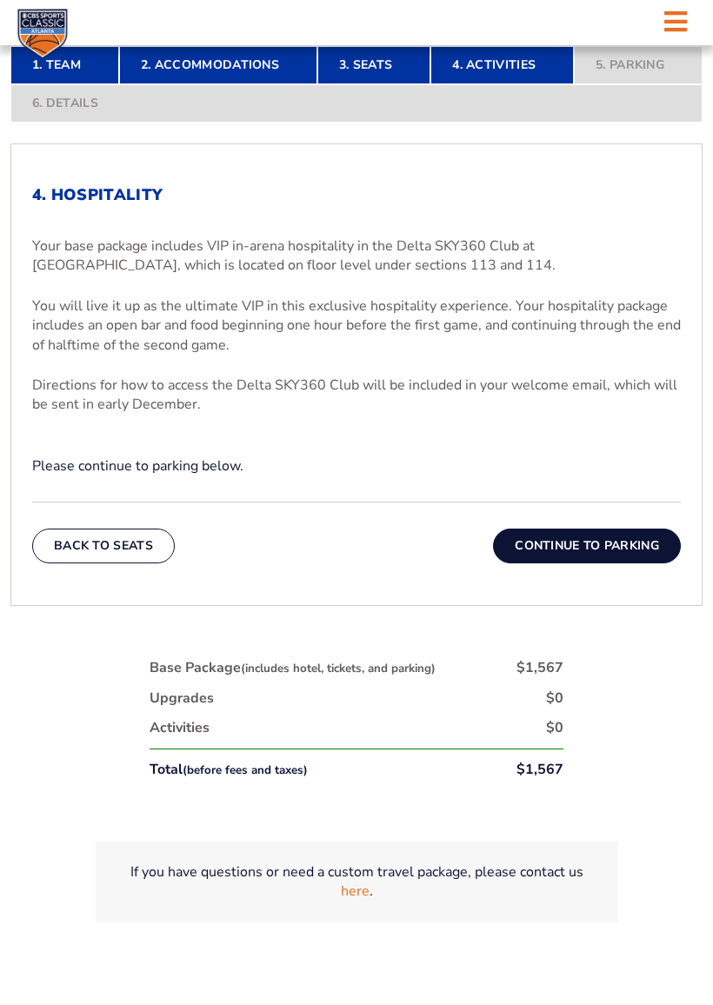
click at [581, 539] on button "Continue To Parking" at bounding box center [587, 546] width 188 height 35
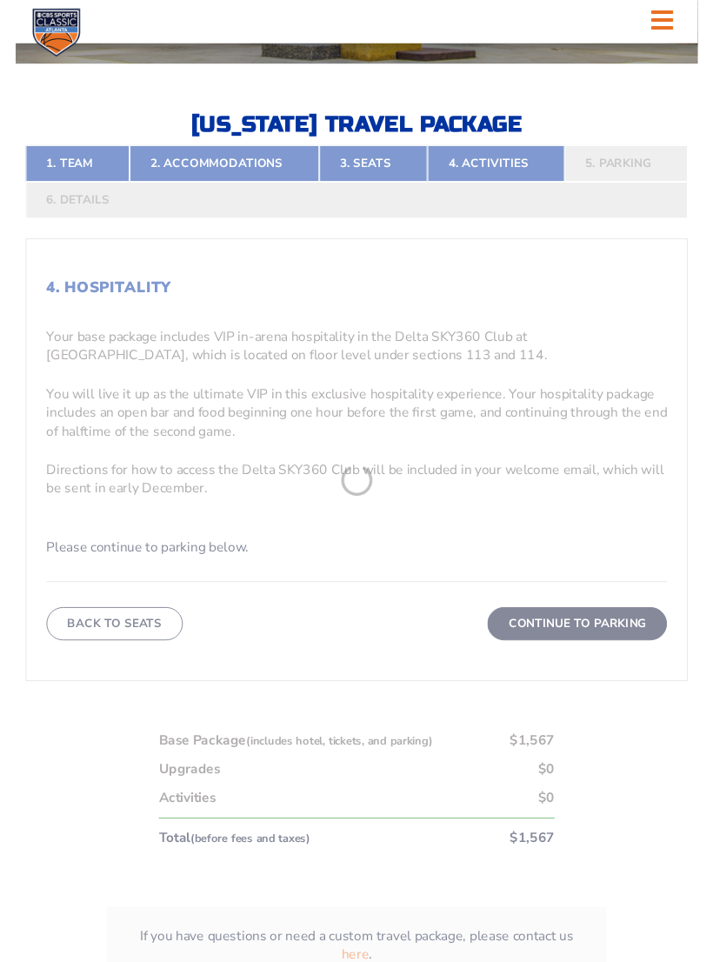
scroll to position [429, 0]
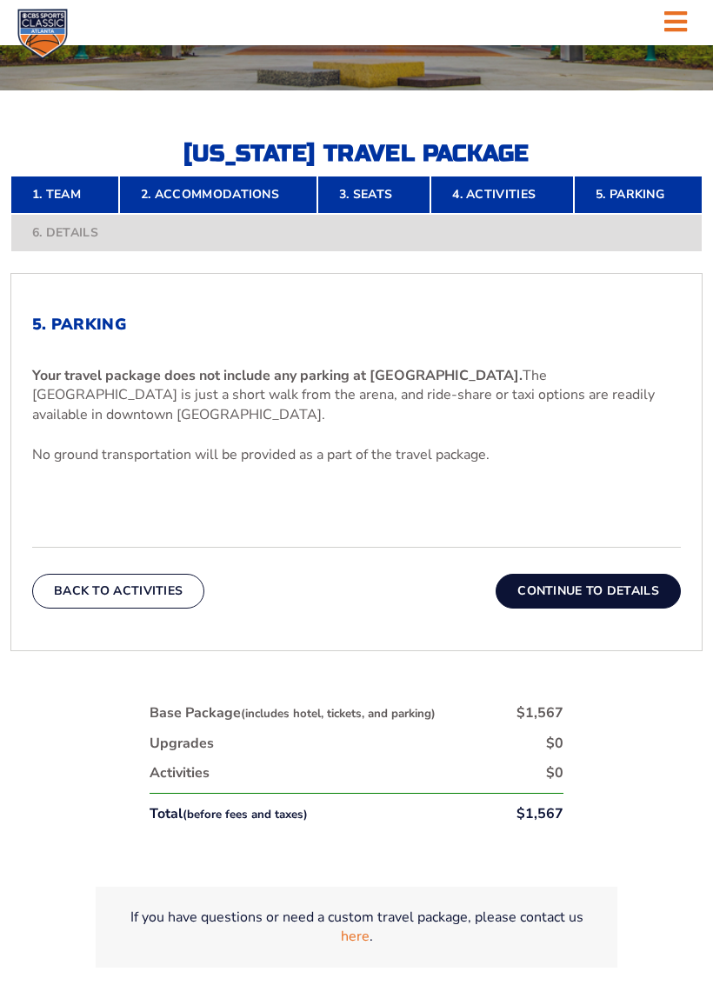
click at [580, 590] on button "Continue To Details" at bounding box center [588, 591] width 185 height 35
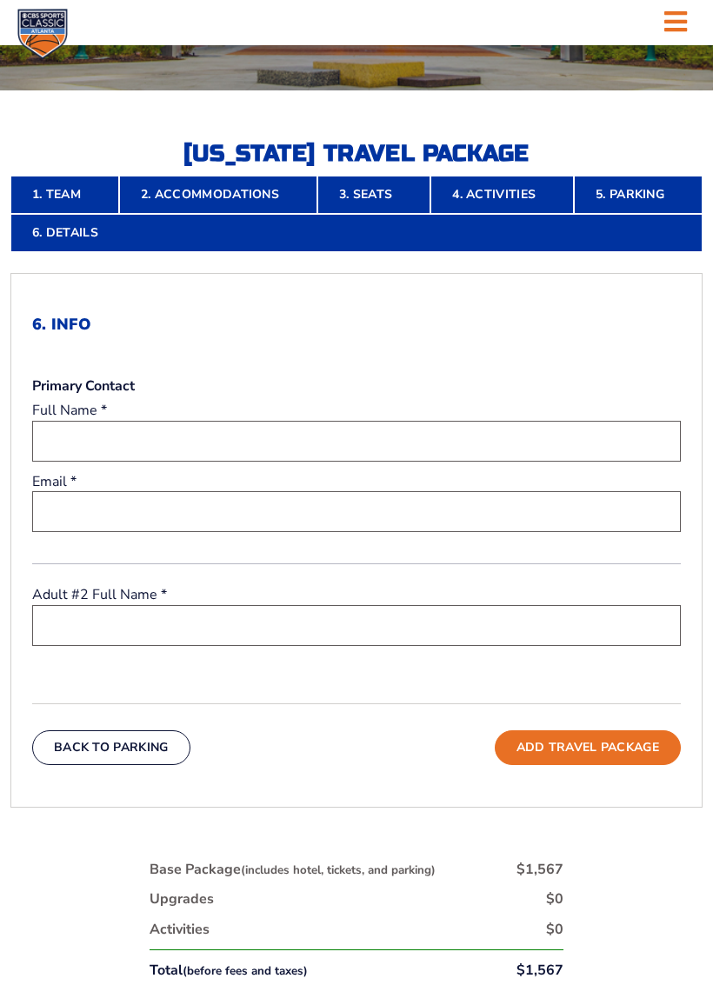
click at [195, 435] on input "text" at bounding box center [356, 441] width 649 height 41
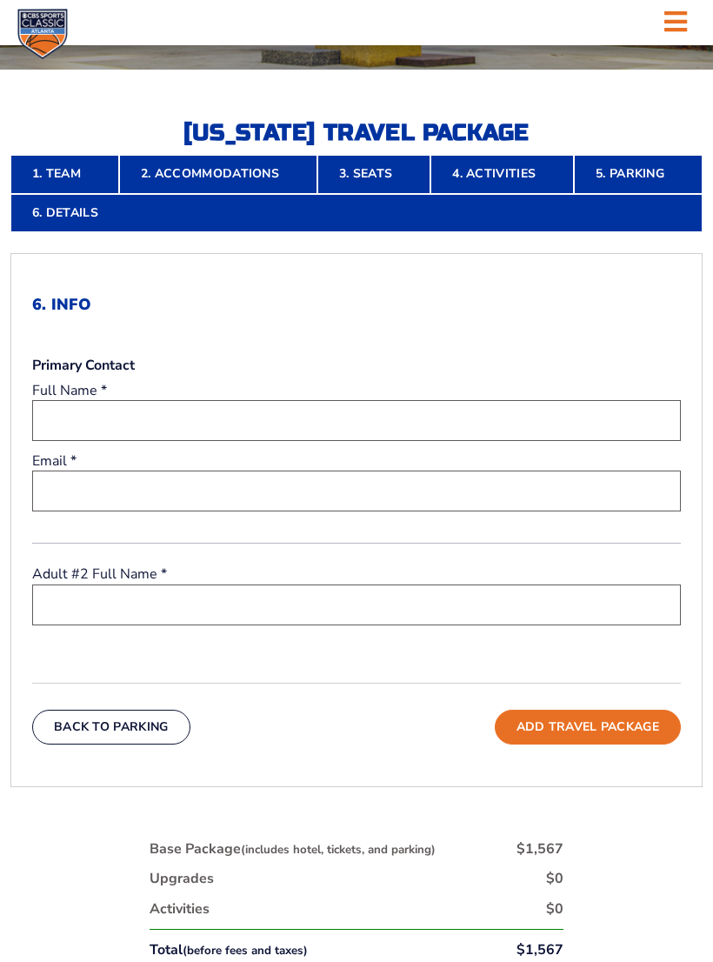
type input "Jan Dickison"
type input "dickisonjan52@gmail.com"
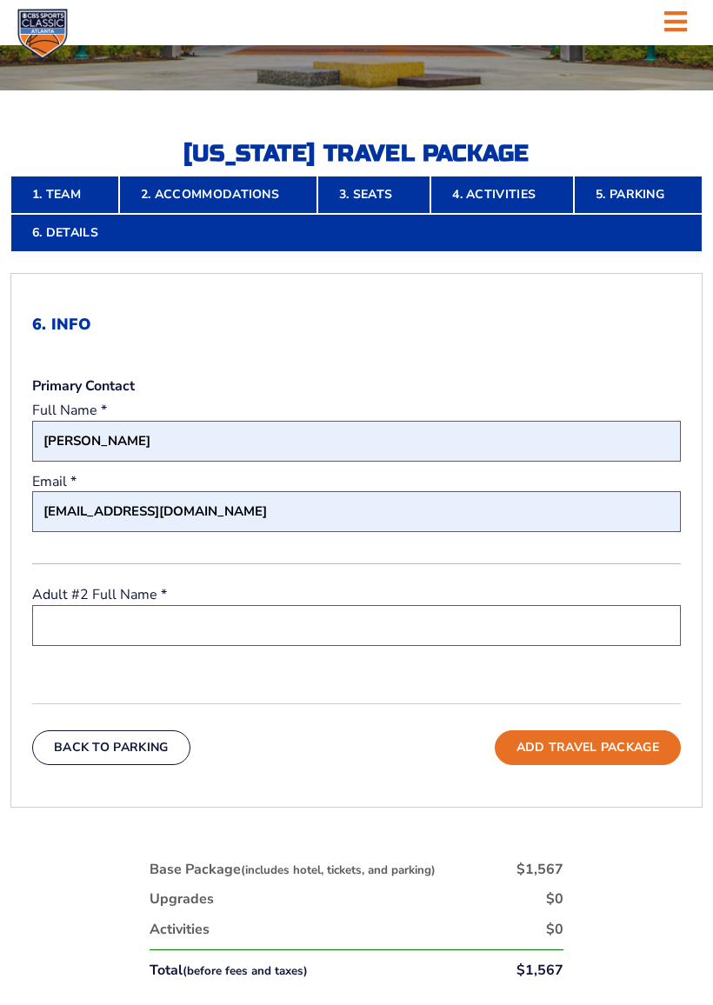
click at [306, 632] on input "text" at bounding box center [356, 625] width 649 height 41
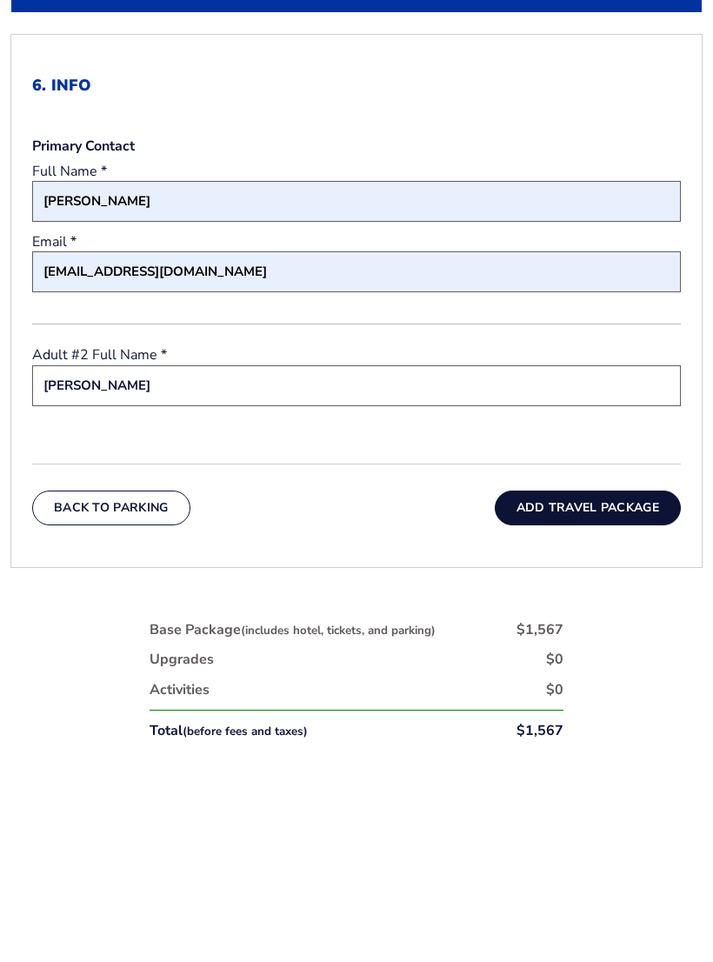
type input "Bruce Dickison"
click at [592, 710] on button "Add Travel Package" at bounding box center [588, 727] width 186 height 35
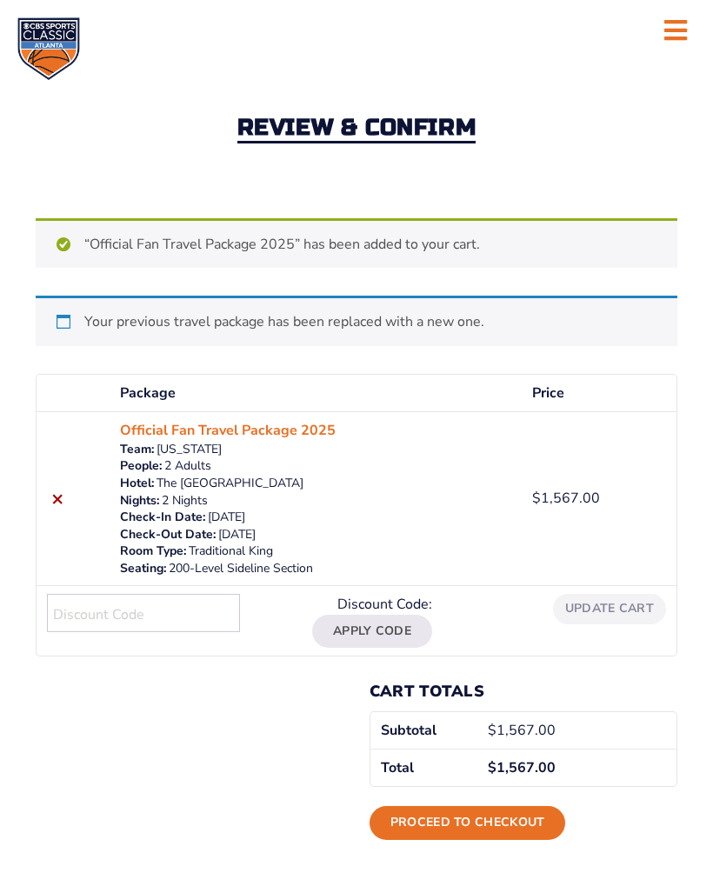
click at [431, 356] on div "“Official Fan Travel Package 2025” has been added to your cart. Continue shoppi…" at bounding box center [357, 542] width 642 height 648
click at [456, 820] on link "Proceed to checkout" at bounding box center [468, 822] width 197 height 33
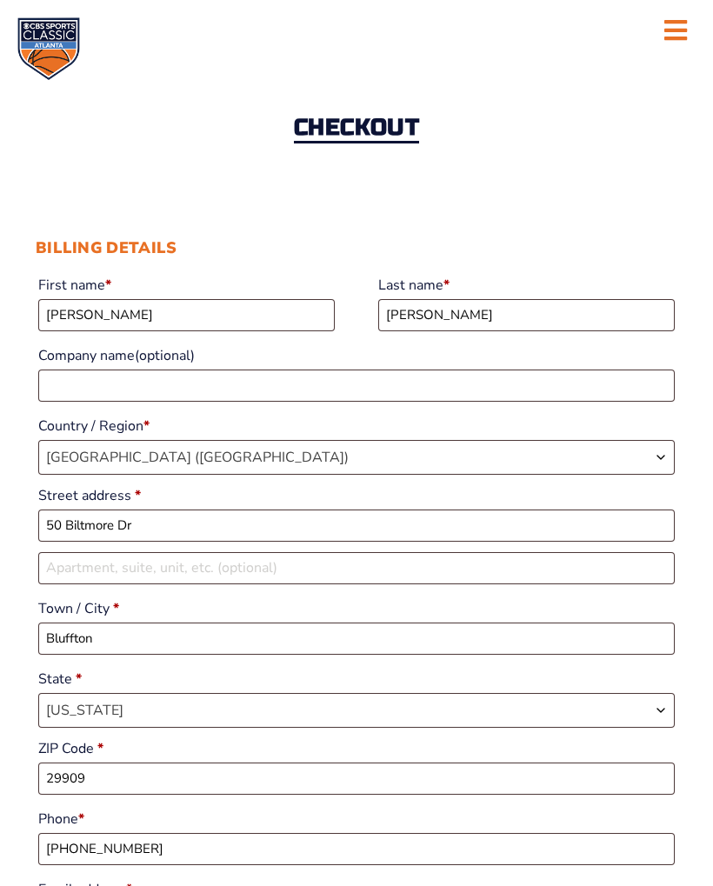
select select "SC"
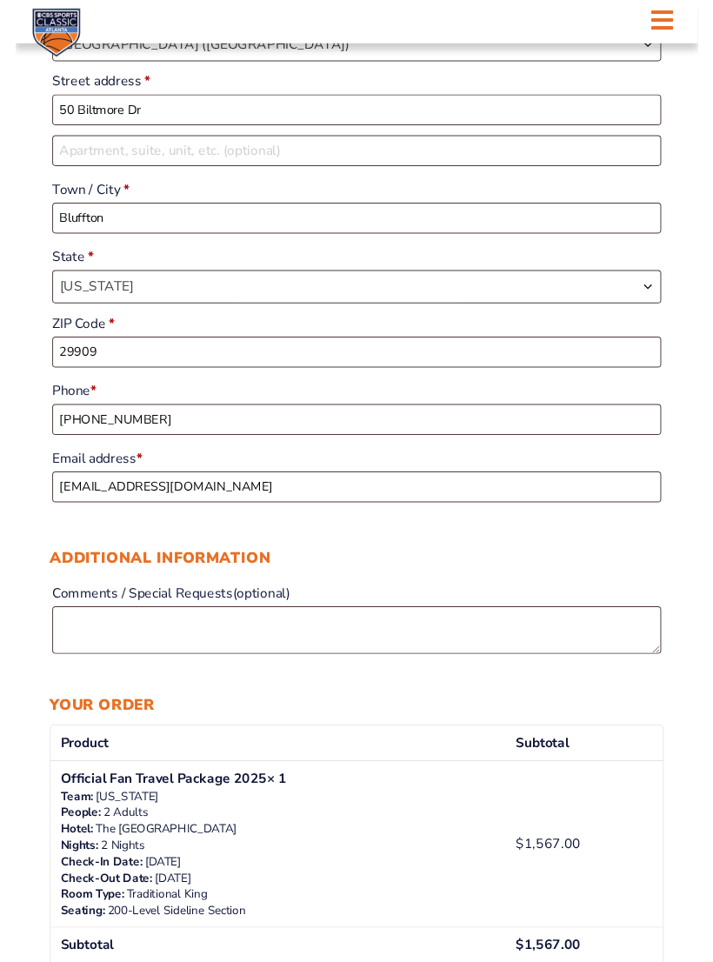
scroll to position [427, 0]
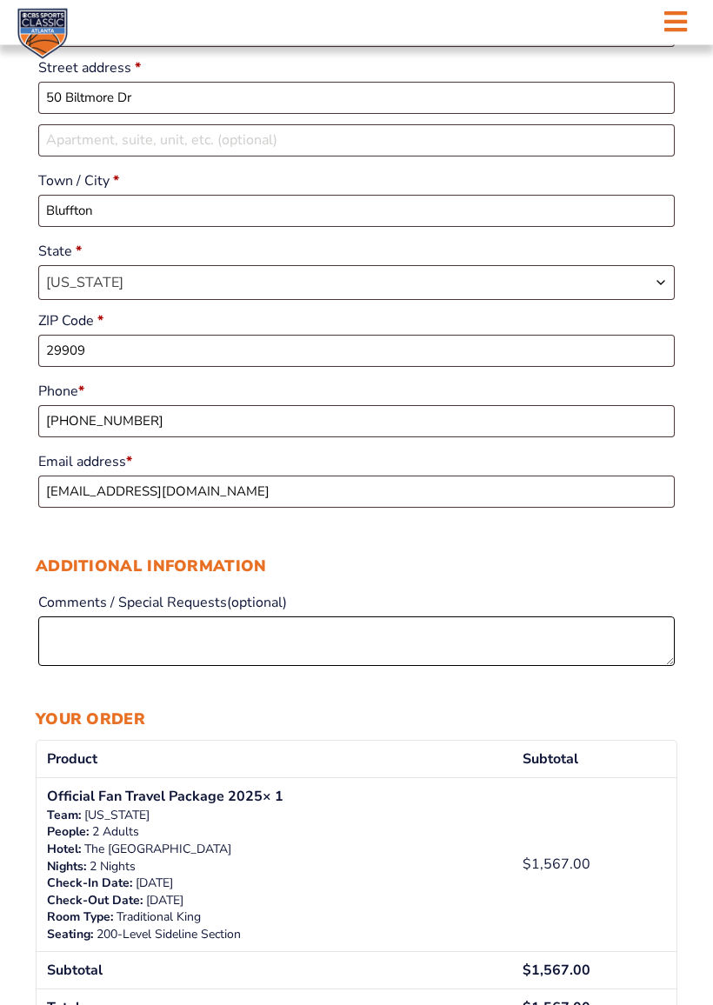
click at [158, 641] on textarea "Comments / Special Requests (optional)" at bounding box center [356, 642] width 637 height 50
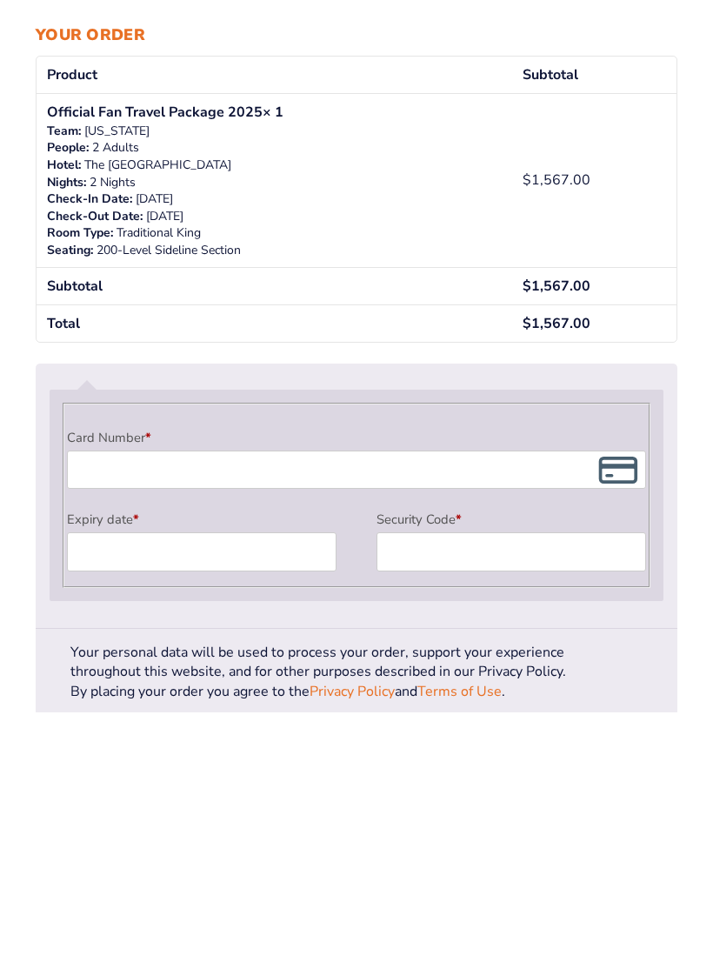
scroll to position [864, 0]
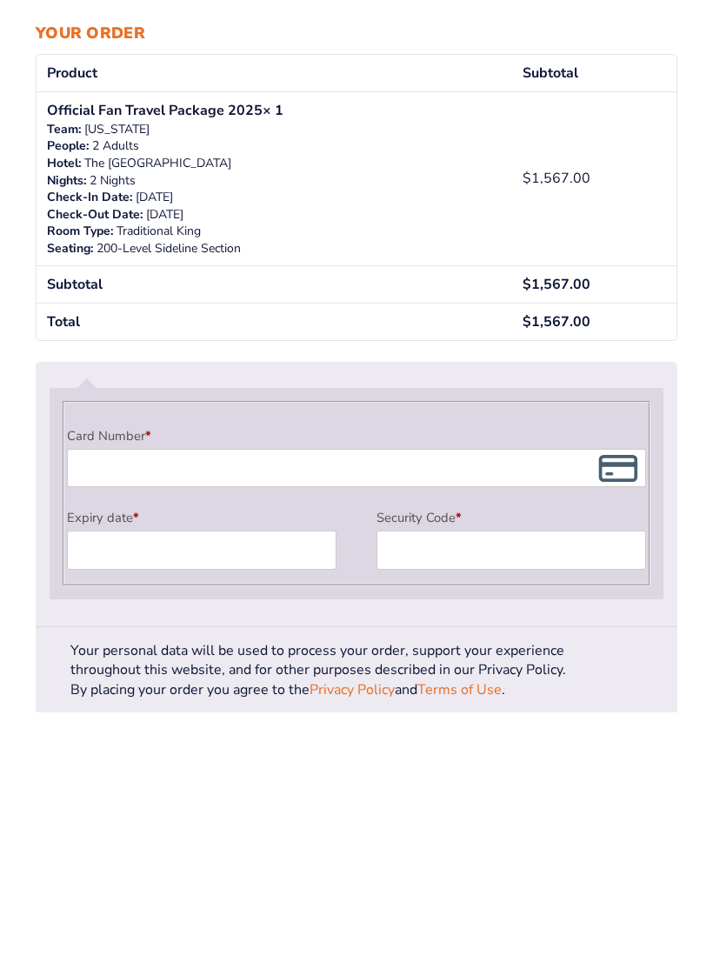
type textarea "Please our rooms and tickets at the game with [PERSON_NAME]"
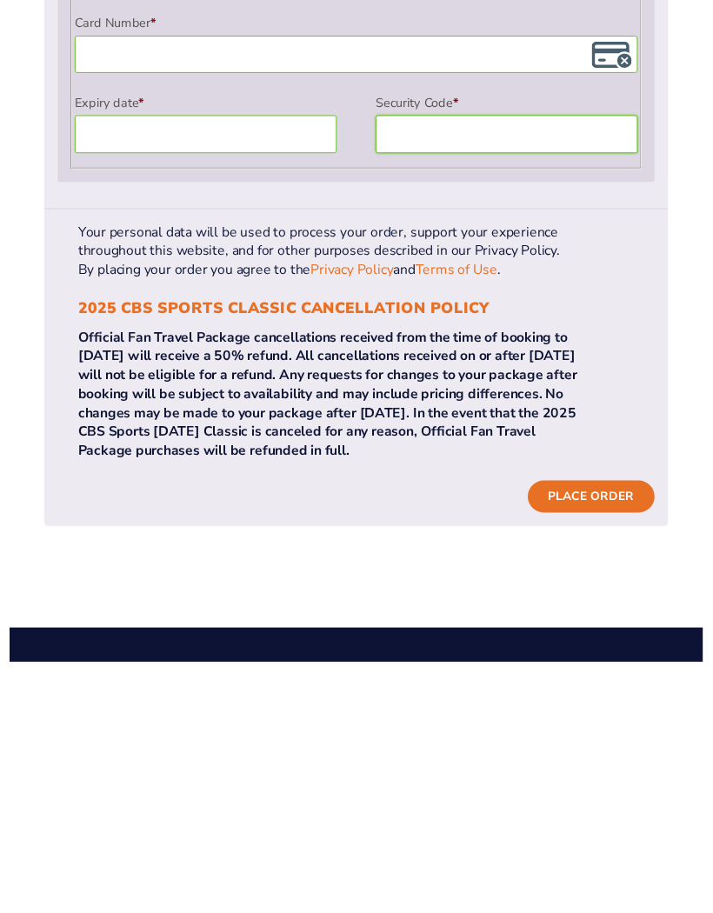
scroll to position [1288, 0]
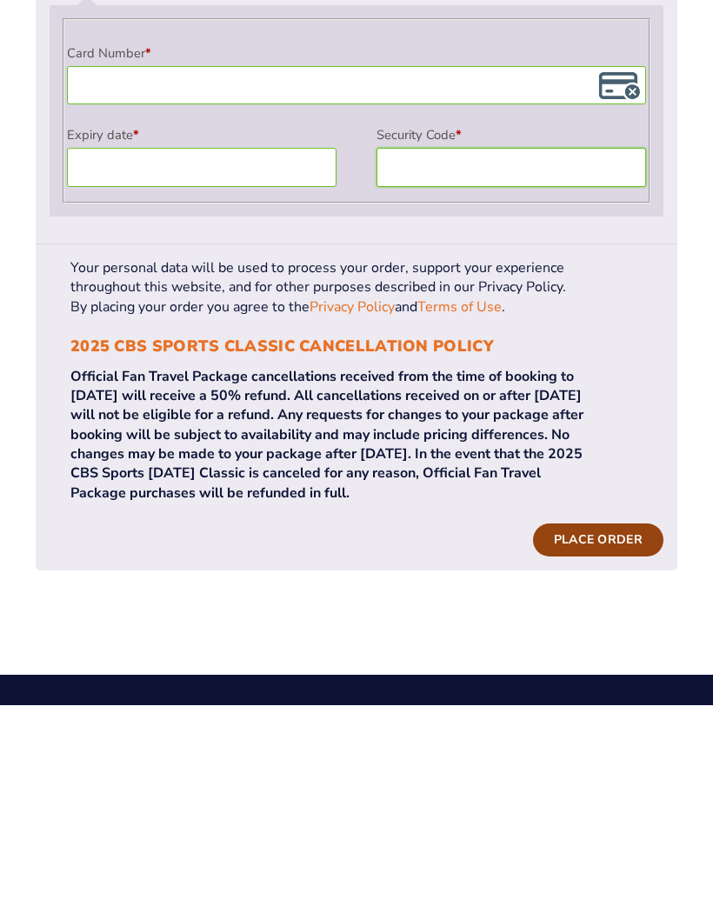
click at [597, 732] on button "Place order" at bounding box center [598, 748] width 130 height 33
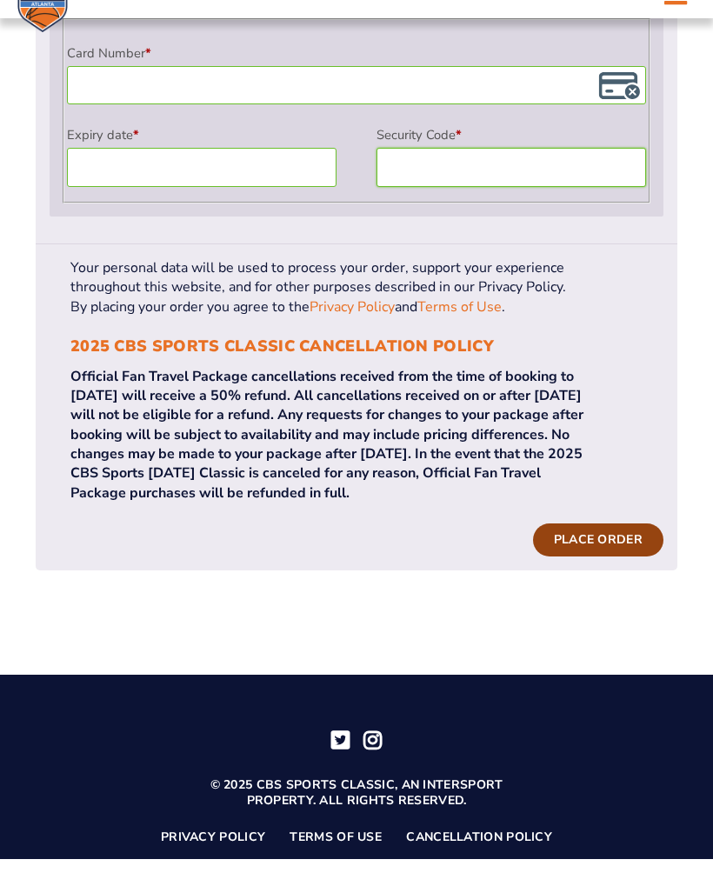
scroll to position [1497, 0]
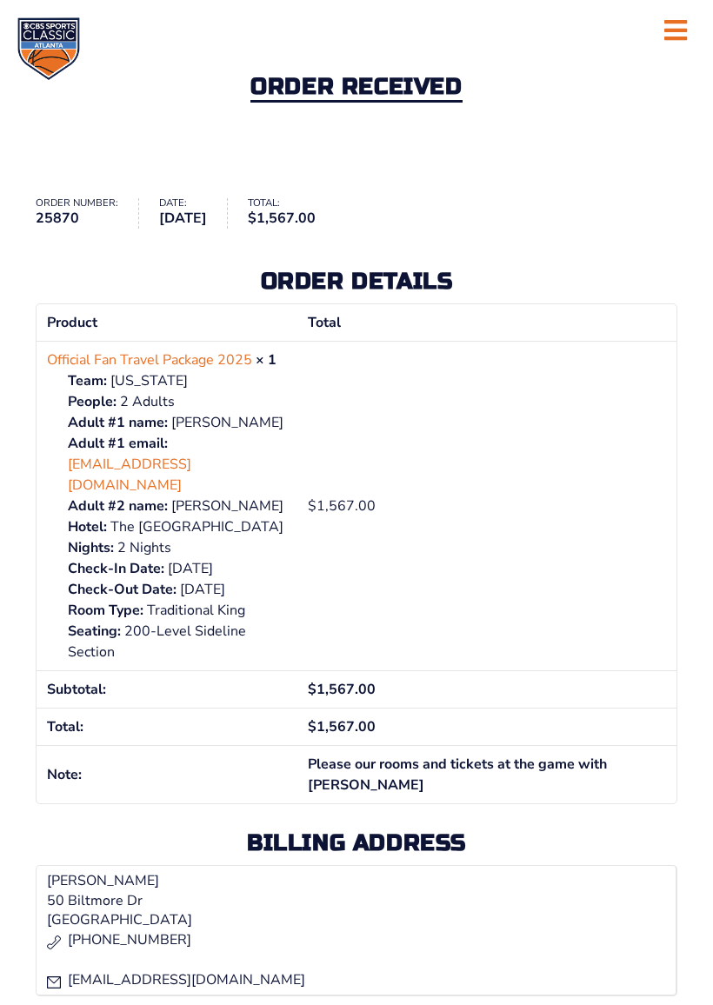
scroll to position [45, 0]
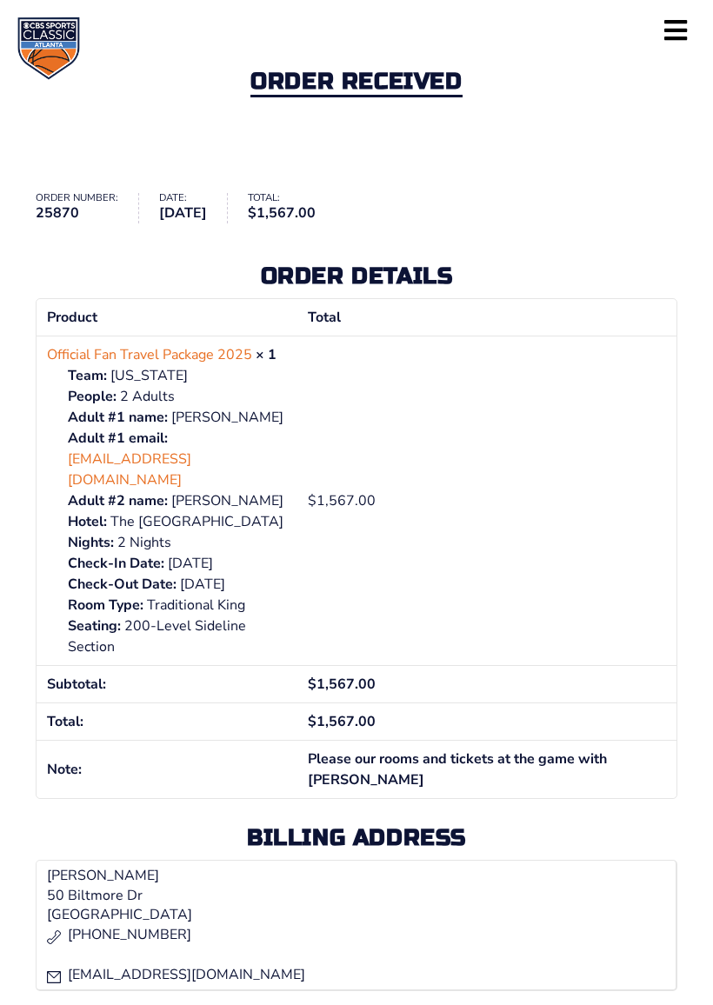
click at [664, 33] on icon at bounding box center [675, 30] width 23 height 26
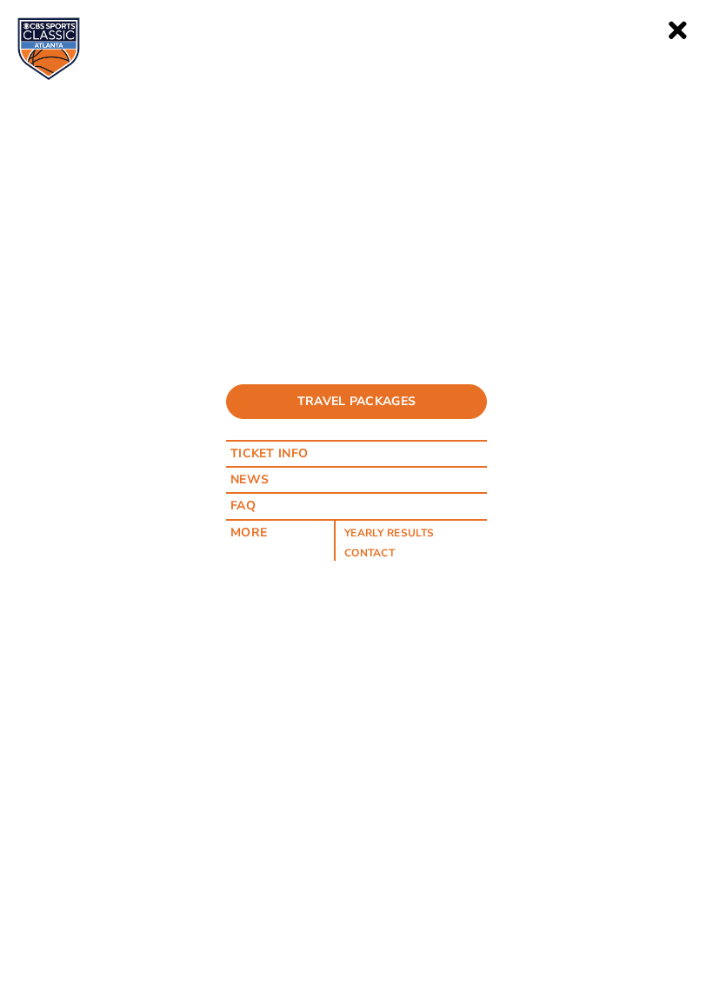
click at [683, 46] on link at bounding box center [677, 31] width 72 height 63
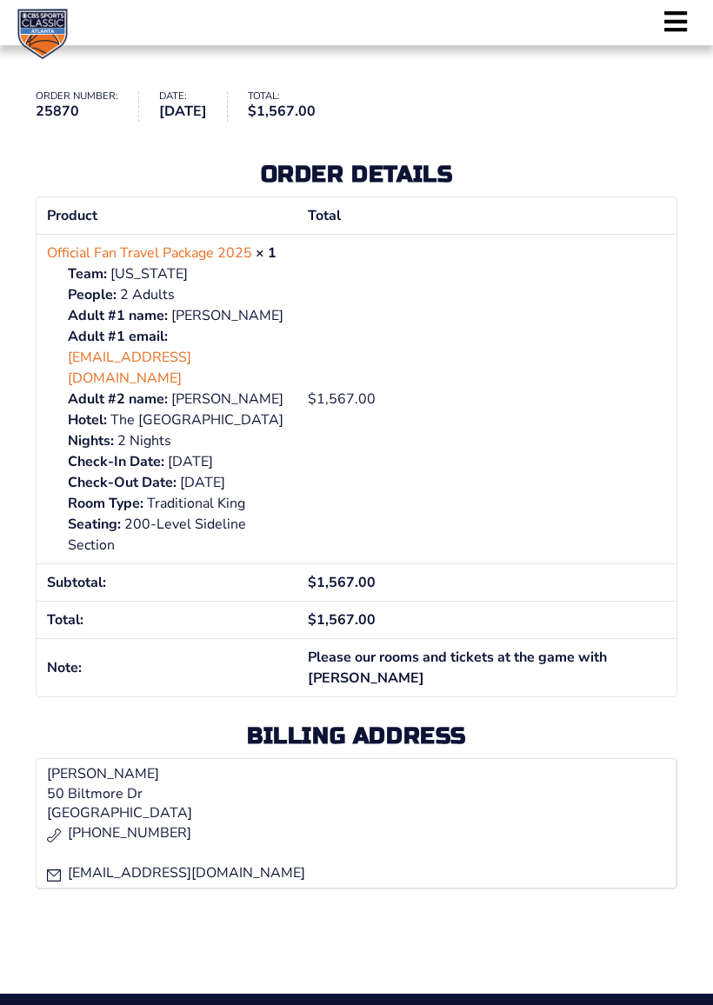
scroll to position [147, 0]
click at [175, 356] on link "[EMAIL_ADDRESS][DOMAIN_NAME]" at bounding box center [177, 369] width 219 height 42
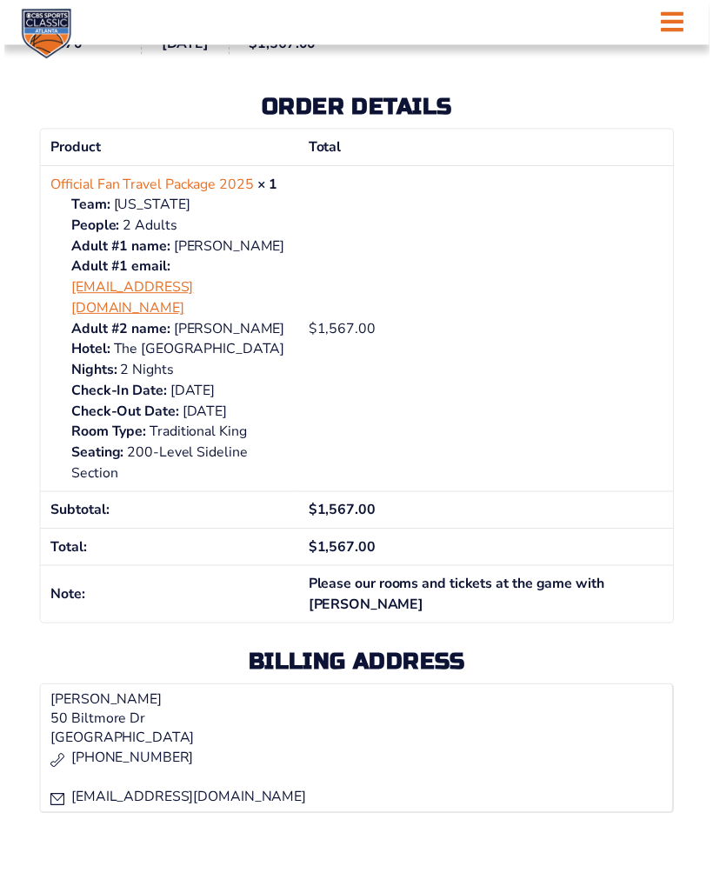
scroll to position [215, 0]
